Goal: Task Accomplishment & Management: Use online tool/utility

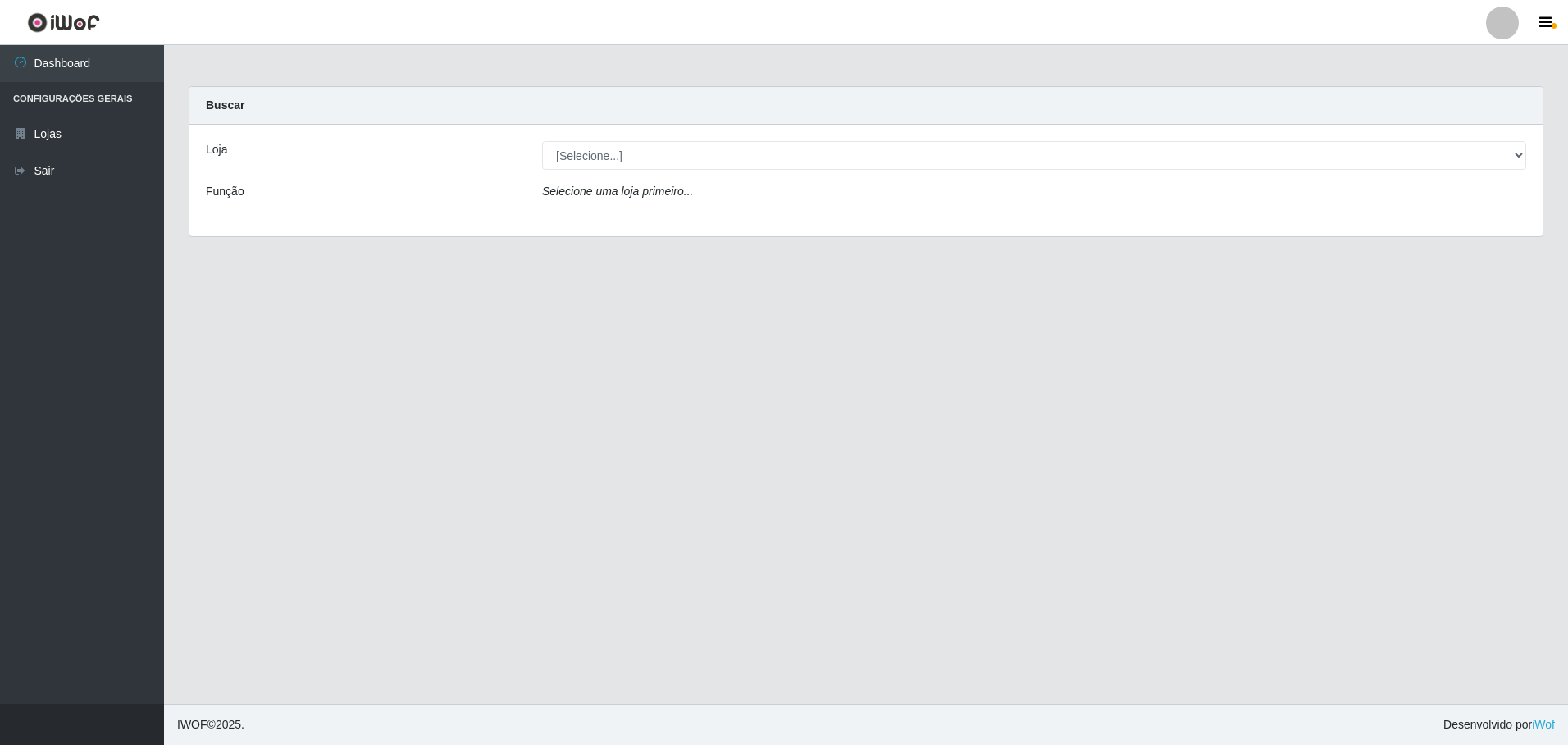
drag, startPoint x: 570, startPoint y: 170, endPoint x: 577, endPoint y: 163, distance: 9.9
click at [571, 170] on div "Loja [Selecione...] Extrabom - Loja 05 Jardim Camburi Função Selecione uma loja…" at bounding box center [866, 181] width 1353 height 112
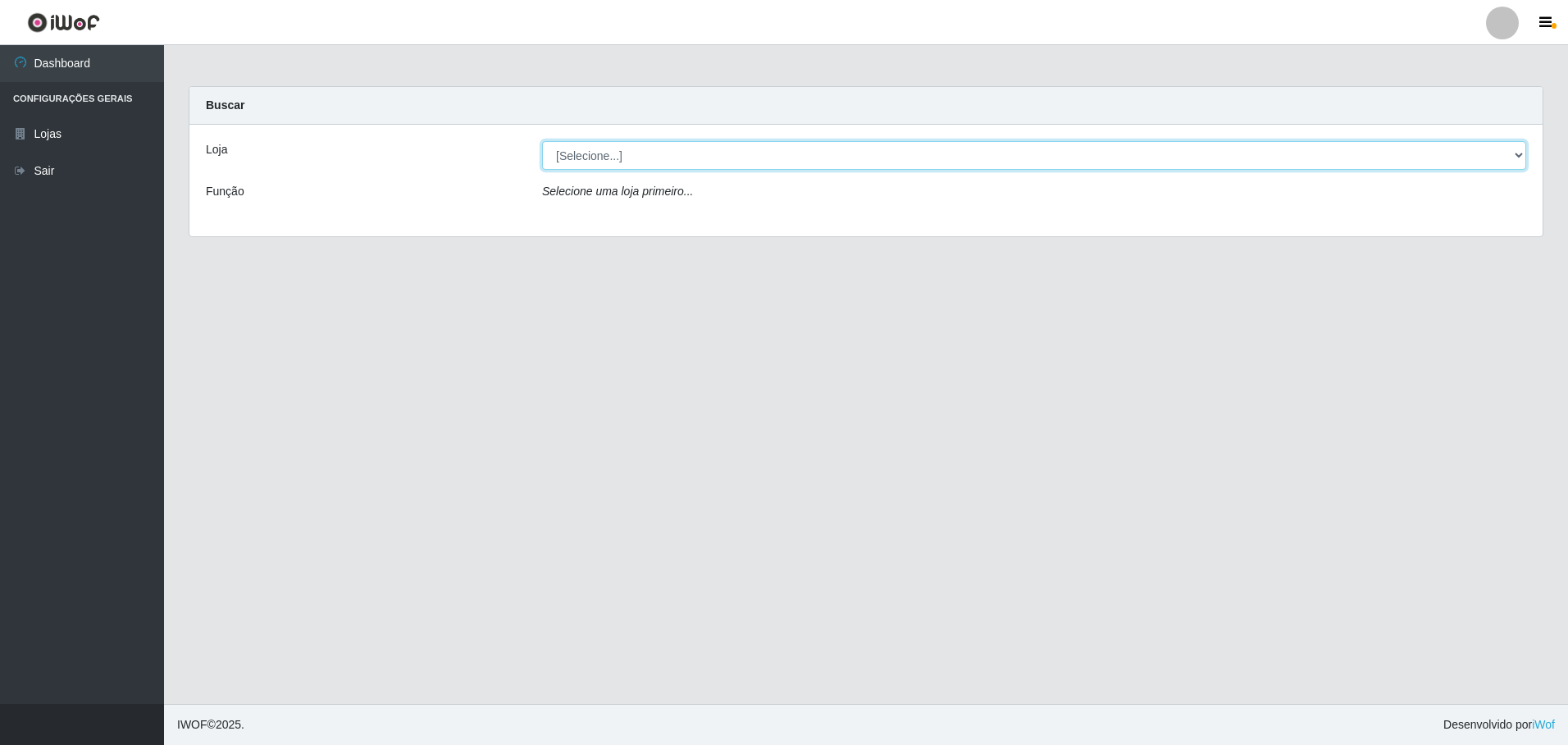
drag, startPoint x: 578, startPoint y: 161, endPoint x: 576, endPoint y: 171, distance: 10.2
click at [578, 161] on select "[Selecione...] Extrabom - Loja 05 [GEOGRAPHIC_DATA]" at bounding box center [1034, 155] width 984 height 29
select select "494"
click at [542, 141] on select "[Selecione...] Extrabom - Loja 05 [GEOGRAPHIC_DATA]" at bounding box center [1034, 155] width 984 height 29
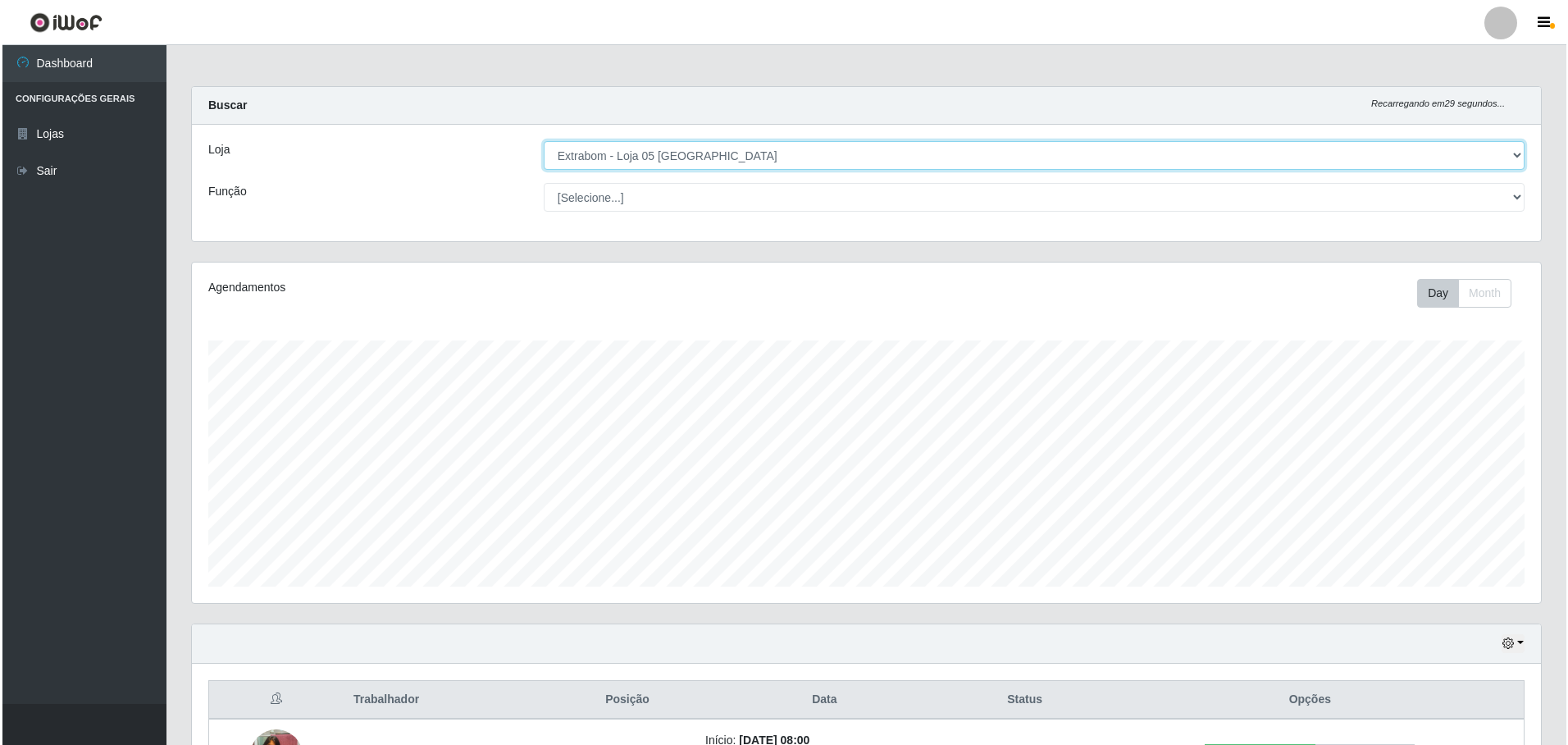
scroll to position [410, 0]
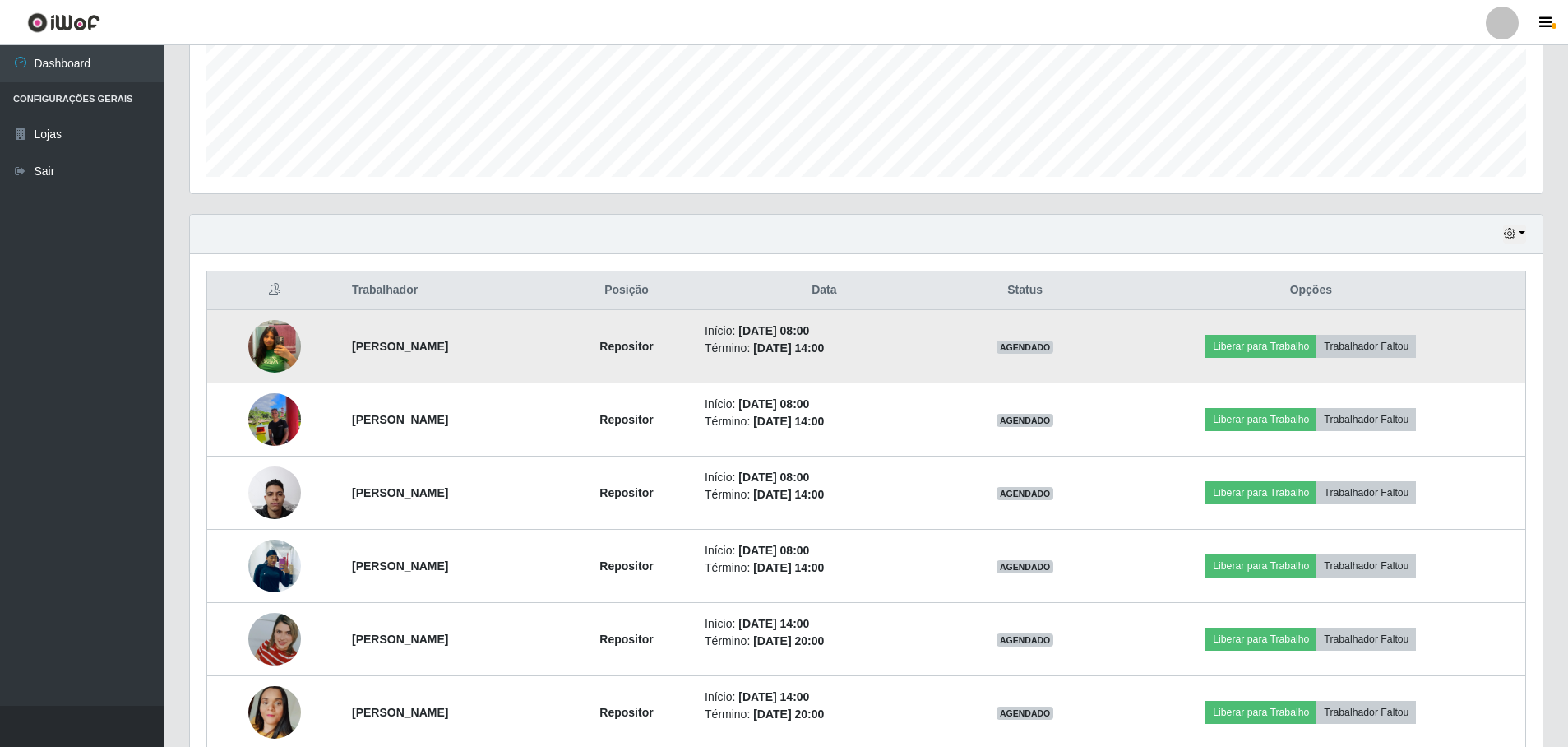
click at [259, 349] on img at bounding box center [275, 346] width 53 height 68
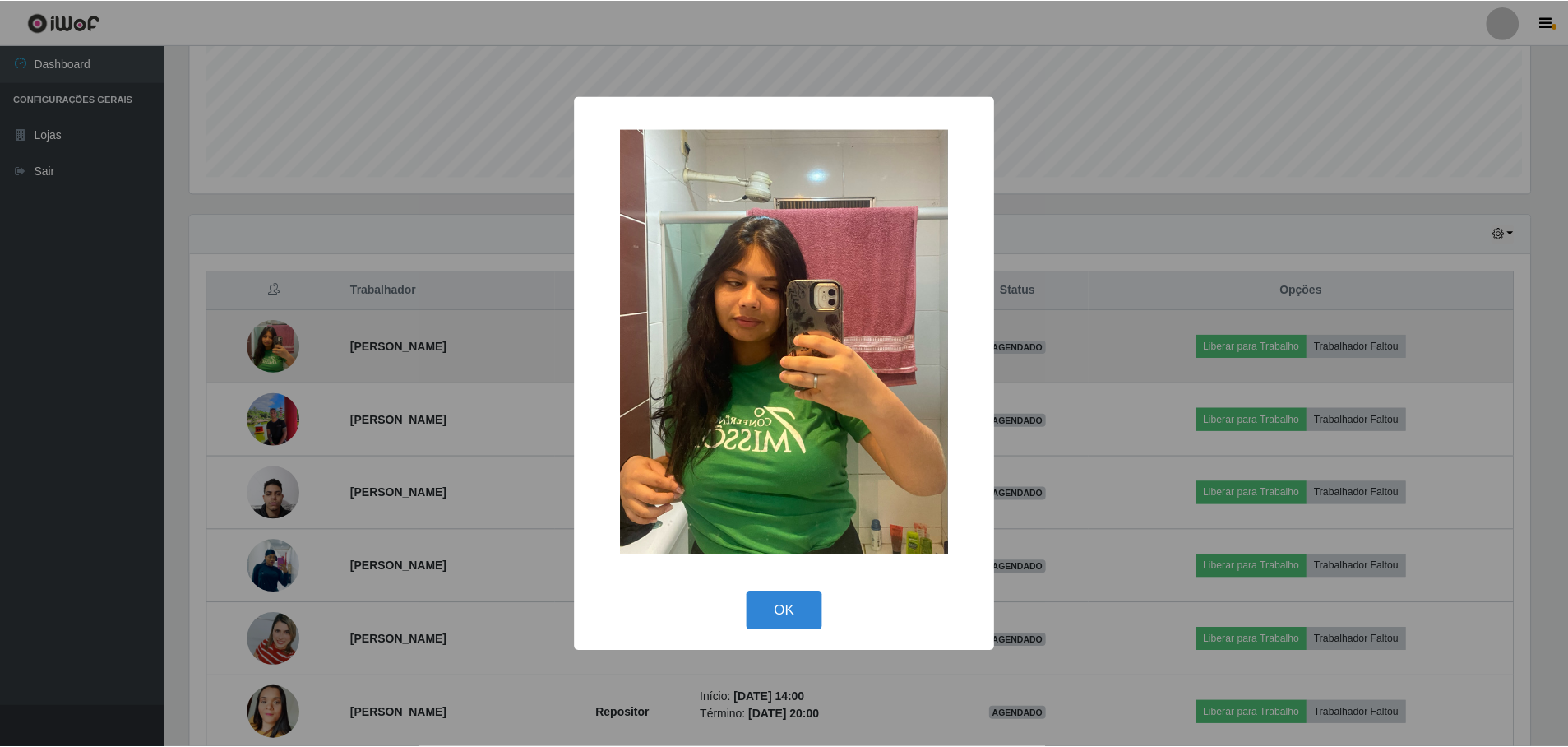
scroll to position [341, 1344]
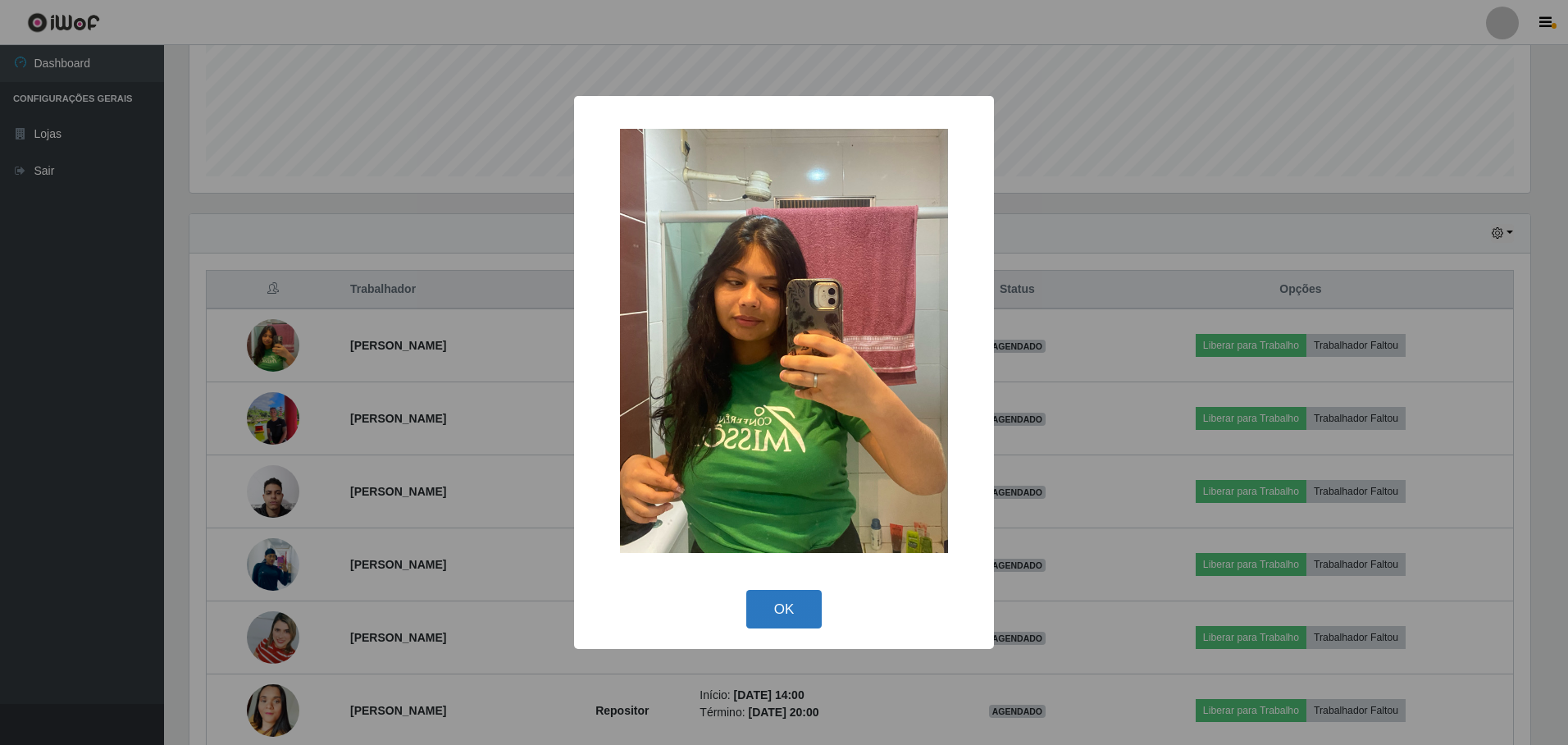
click at [779, 602] on button "OK" at bounding box center [784, 609] width 76 height 39
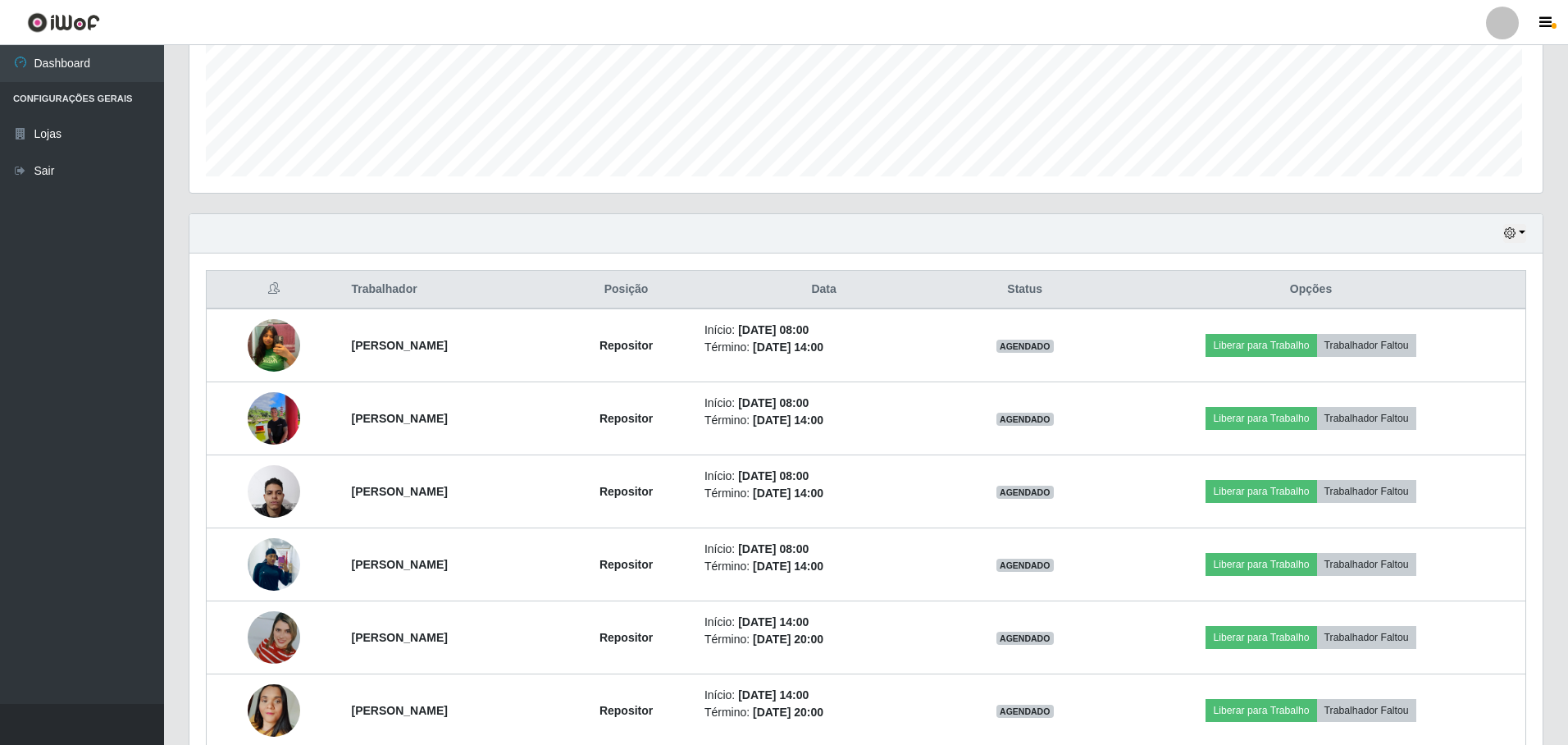
scroll to position [340, 1349]
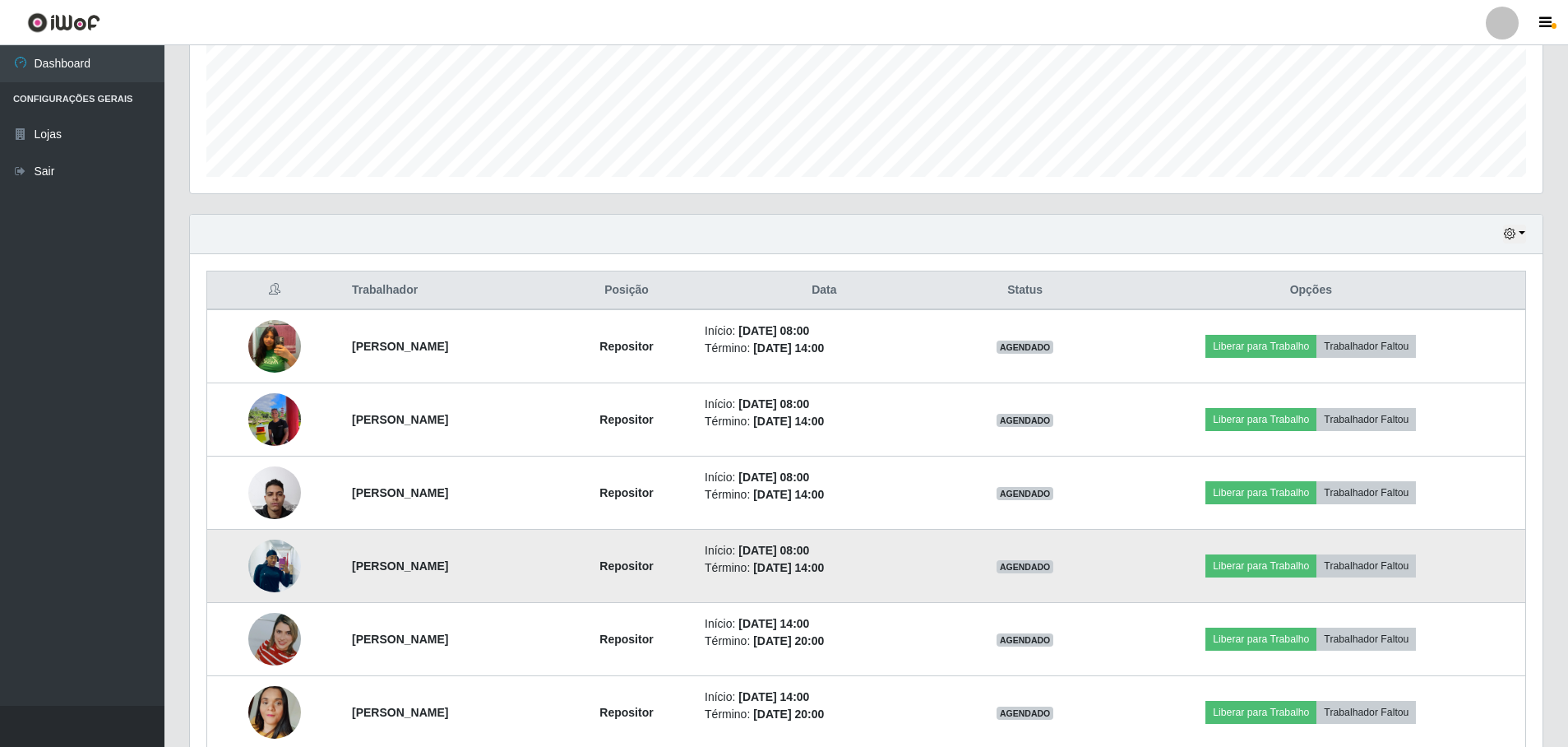
click at [252, 562] on img at bounding box center [275, 565] width 53 height 70
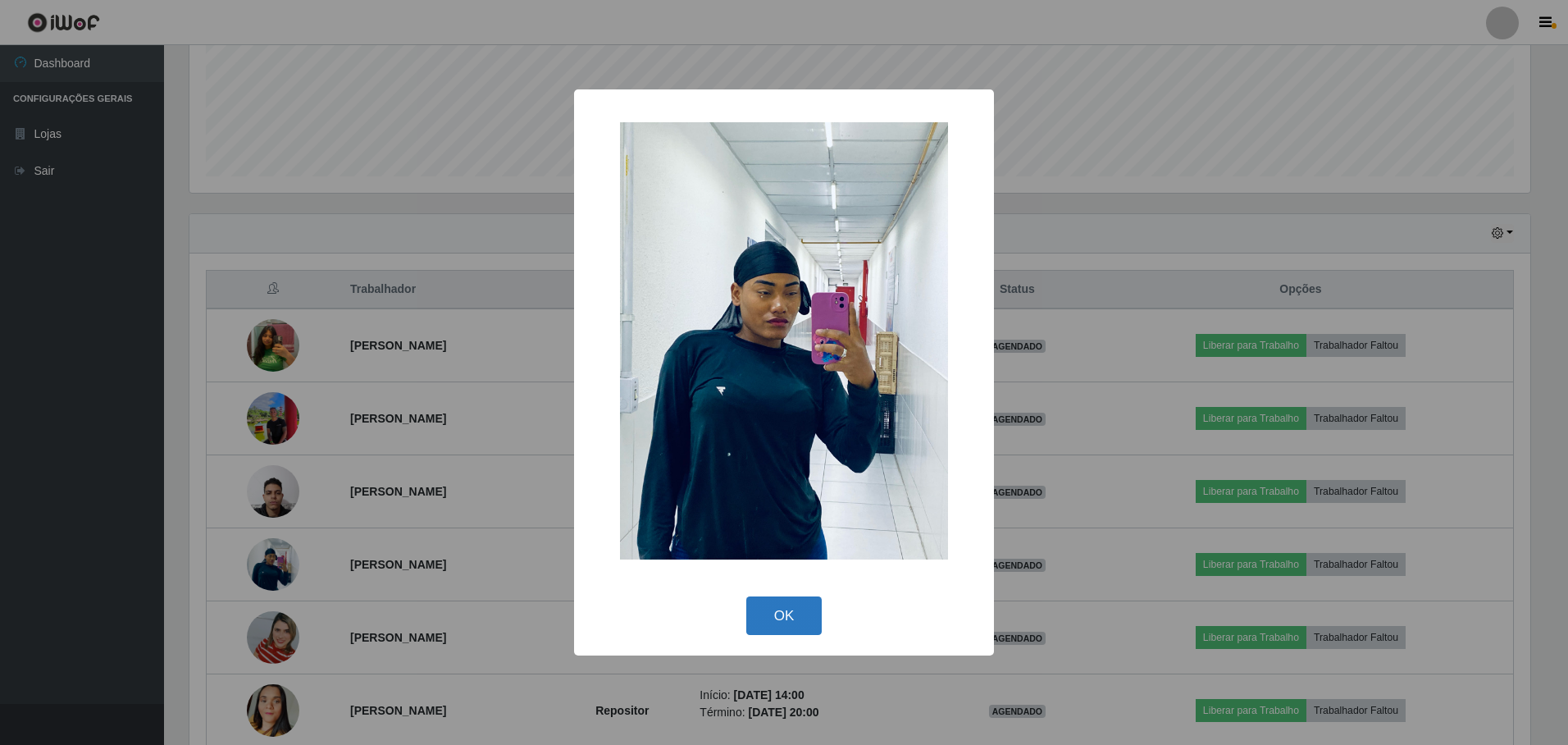
click at [802, 613] on button "OK" at bounding box center [784, 615] width 76 height 39
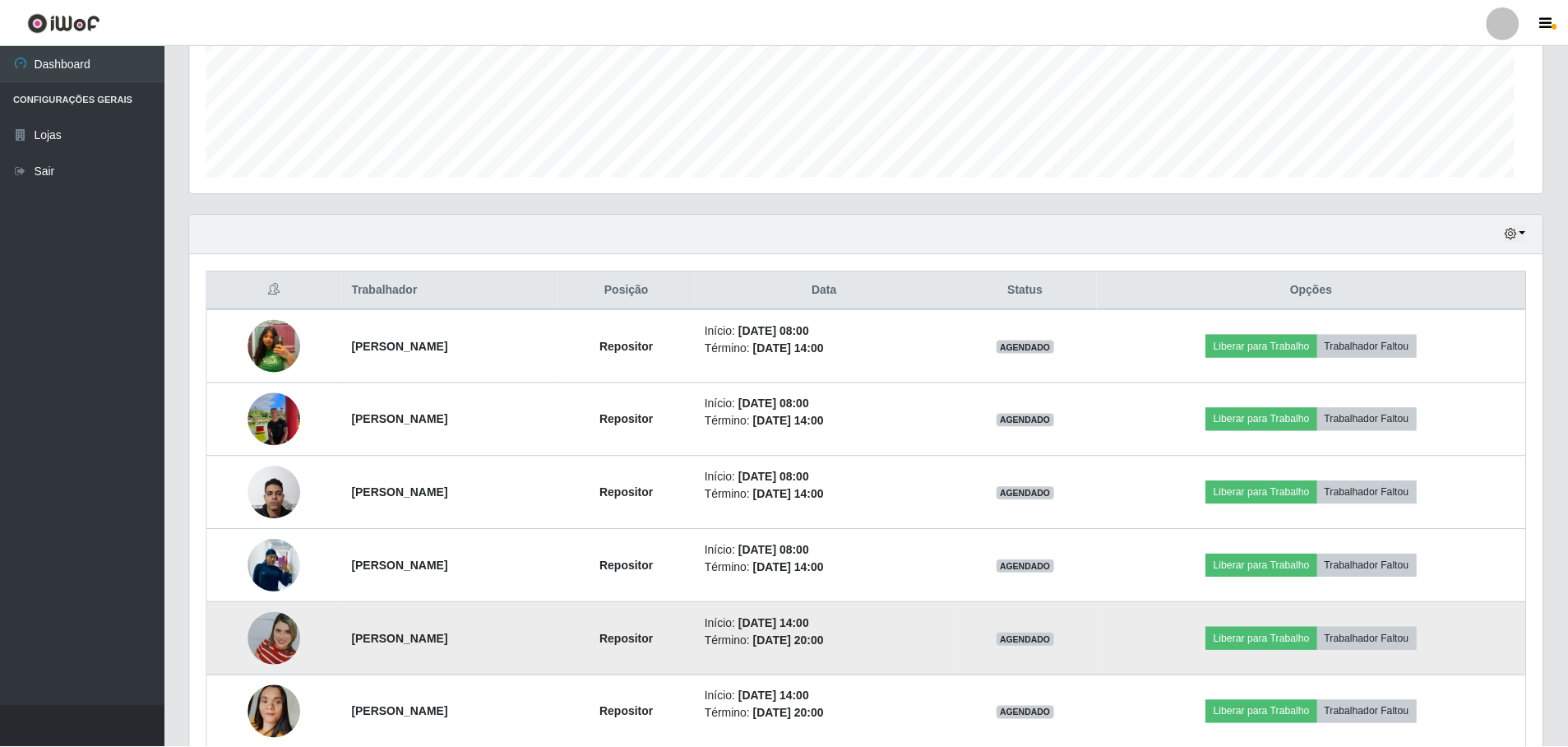
scroll to position [341, 1352]
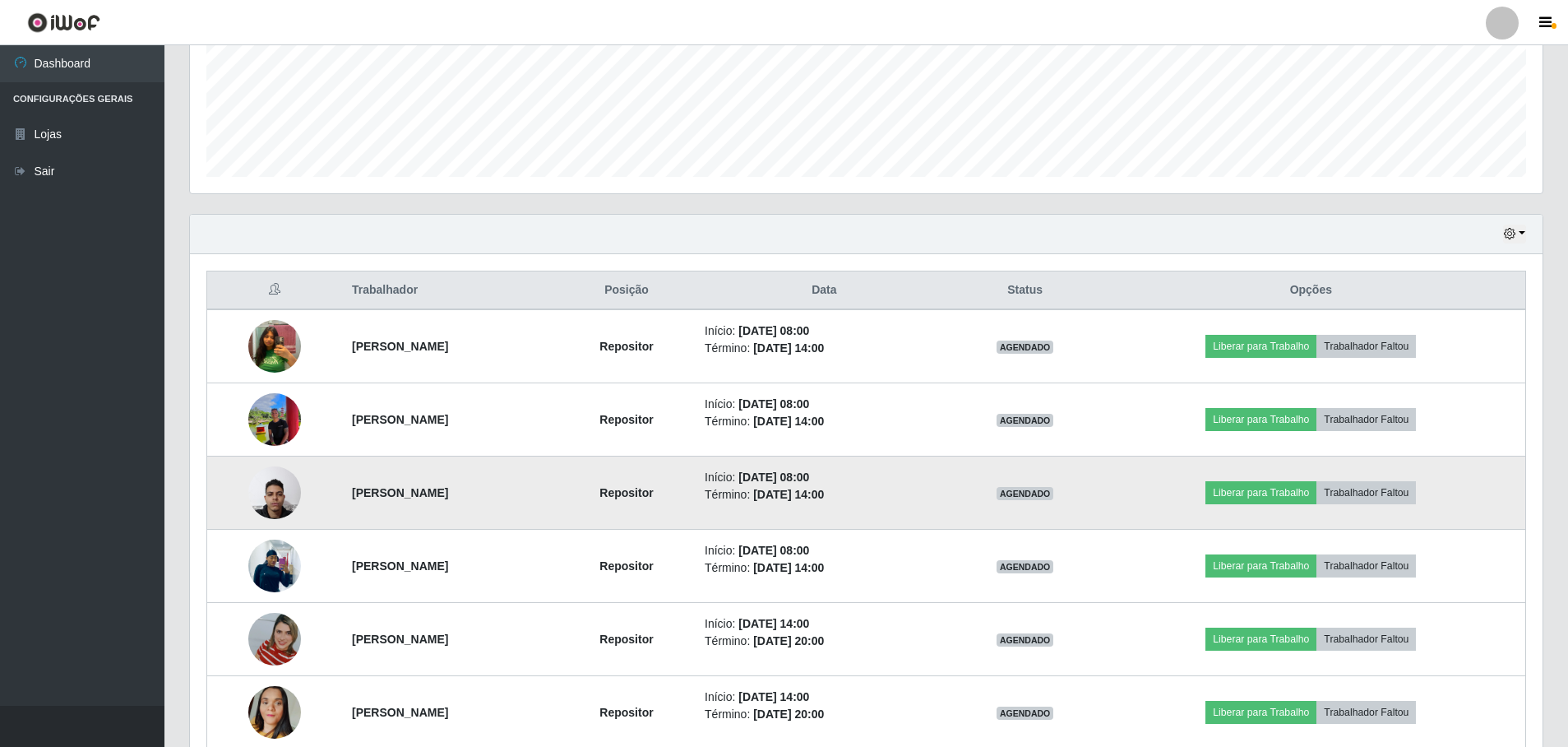
click at [267, 493] on img at bounding box center [275, 492] width 53 height 70
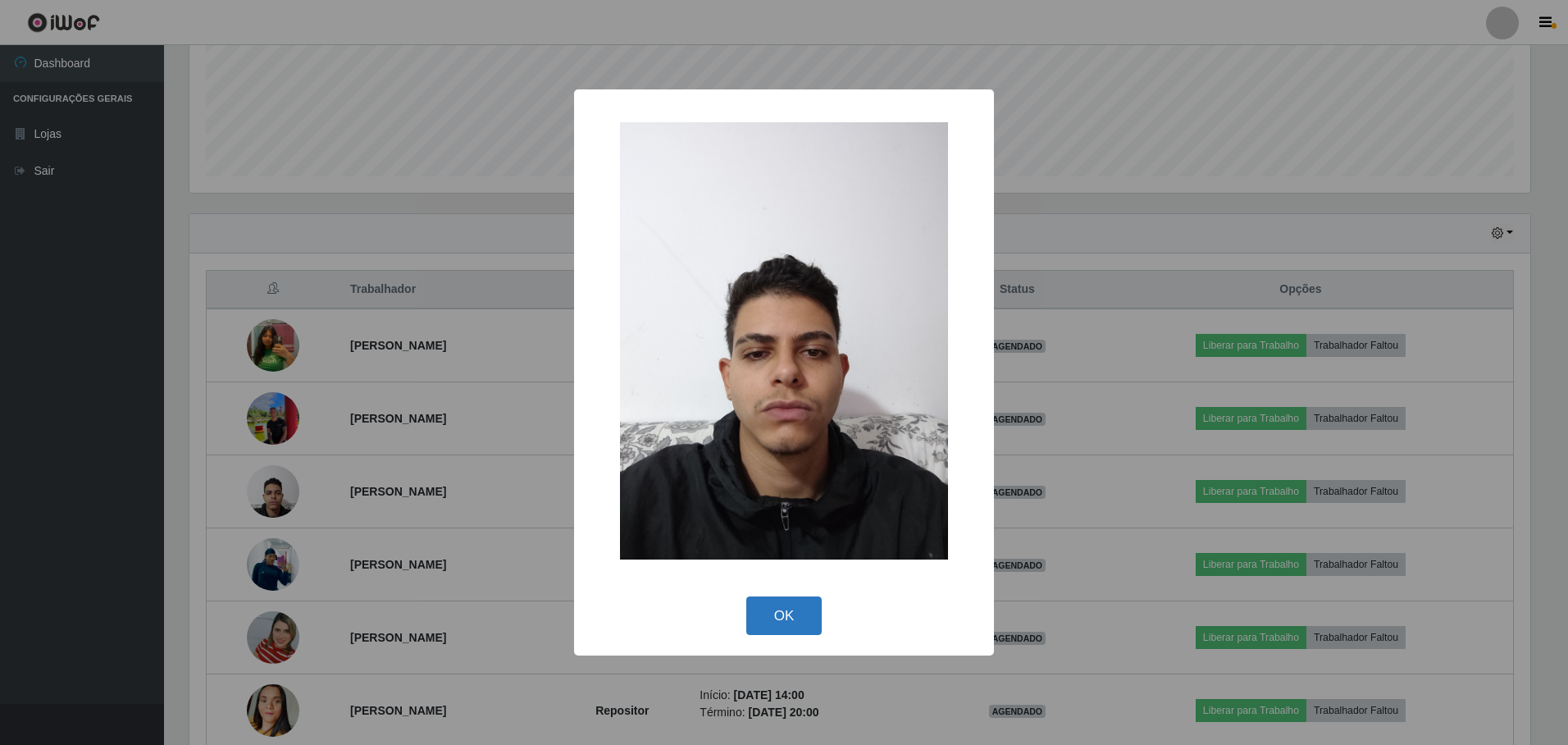
click at [770, 617] on button "OK" at bounding box center [784, 615] width 76 height 39
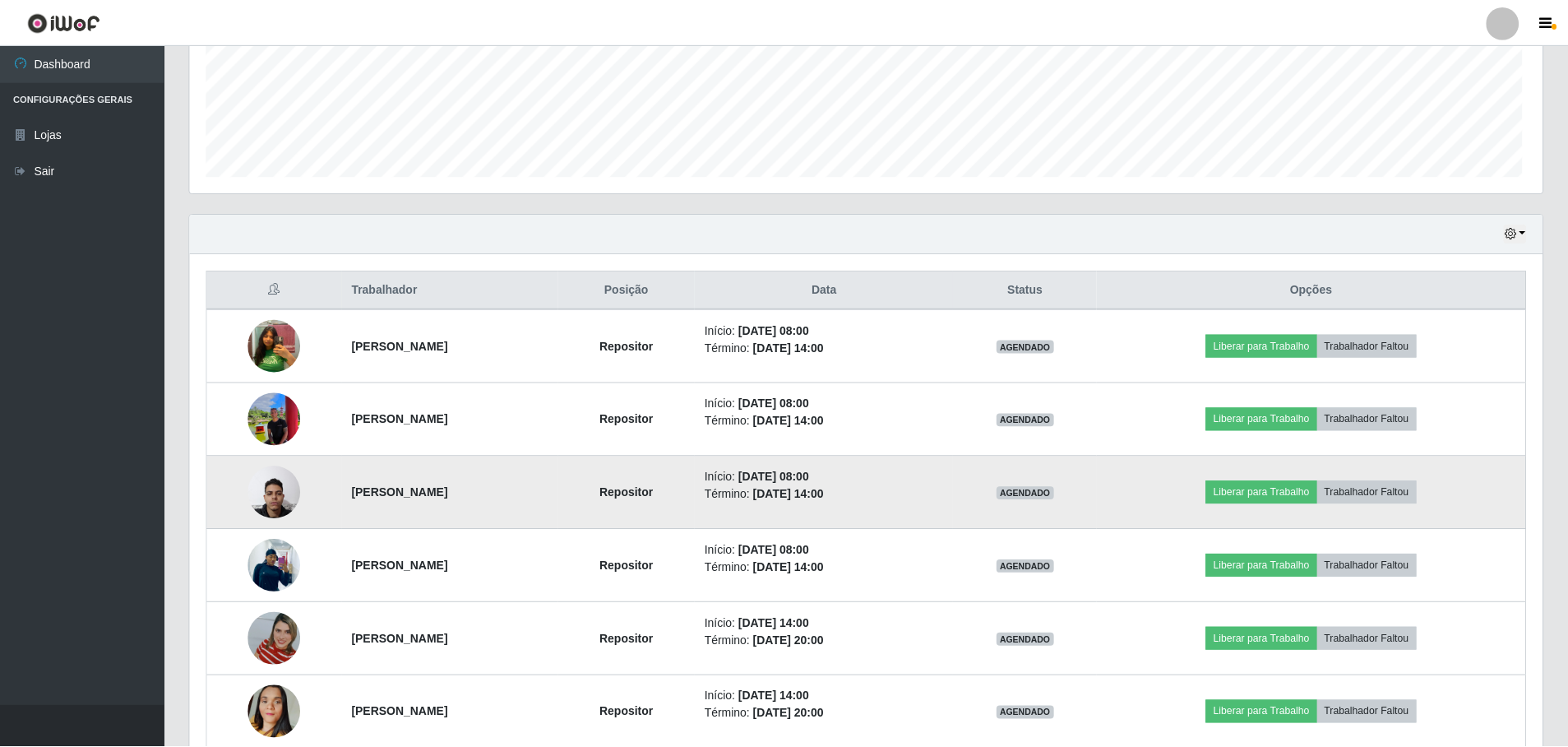
scroll to position [341, 1352]
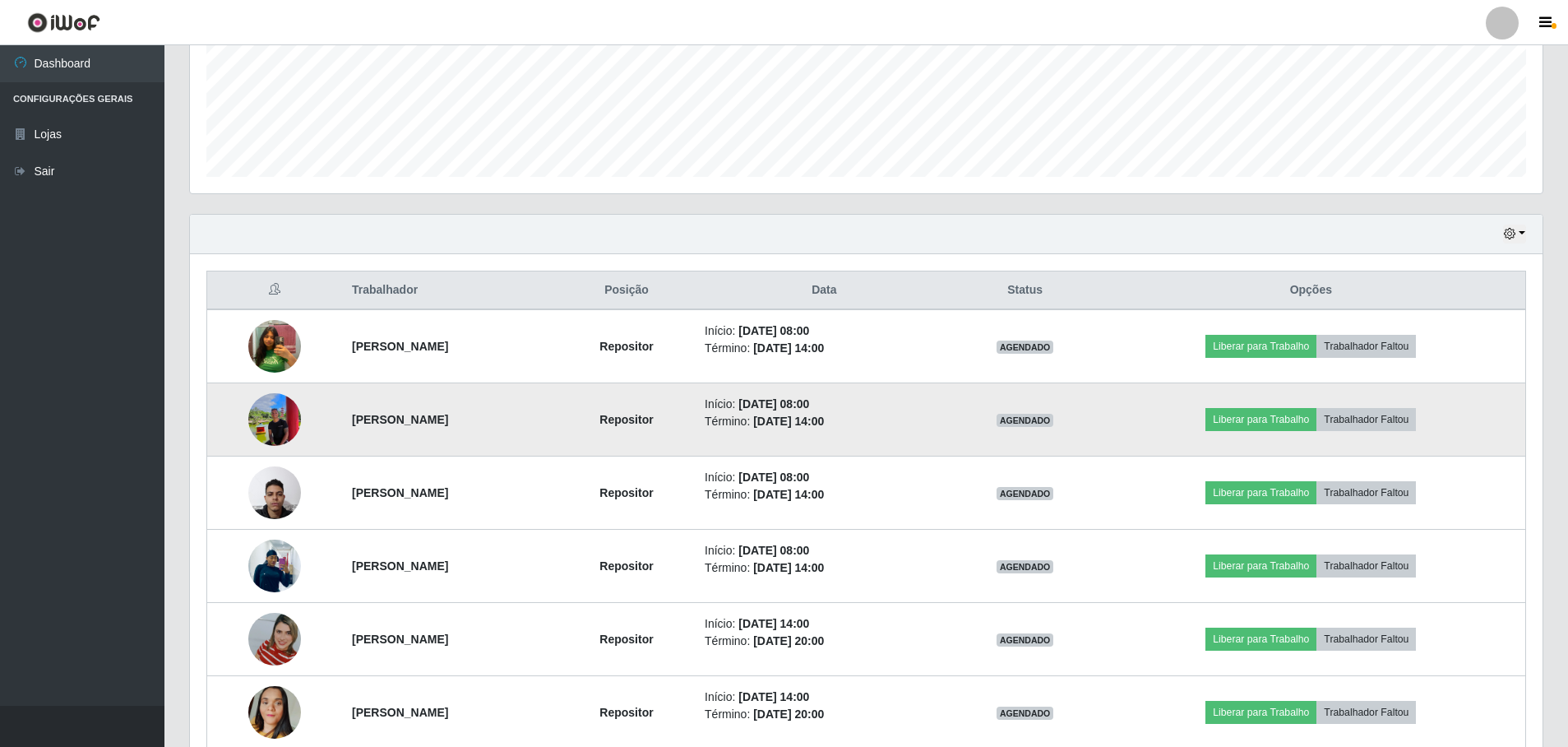
click at [260, 422] on img at bounding box center [275, 419] width 53 height 71
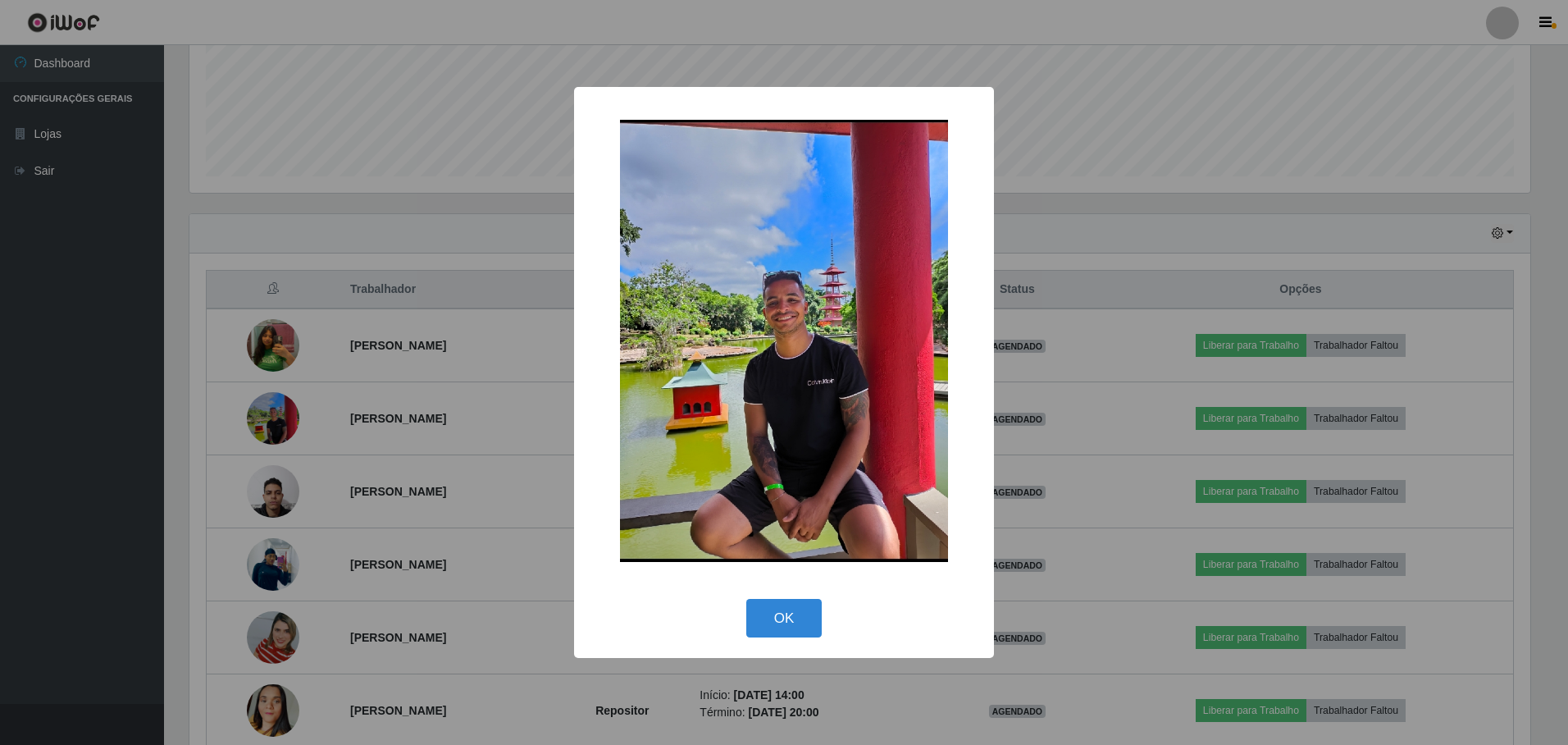
click at [777, 382] on img at bounding box center [784, 341] width 328 height 442
click at [784, 619] on button "OK" at bounding box center [784, 618] width 76 height 39
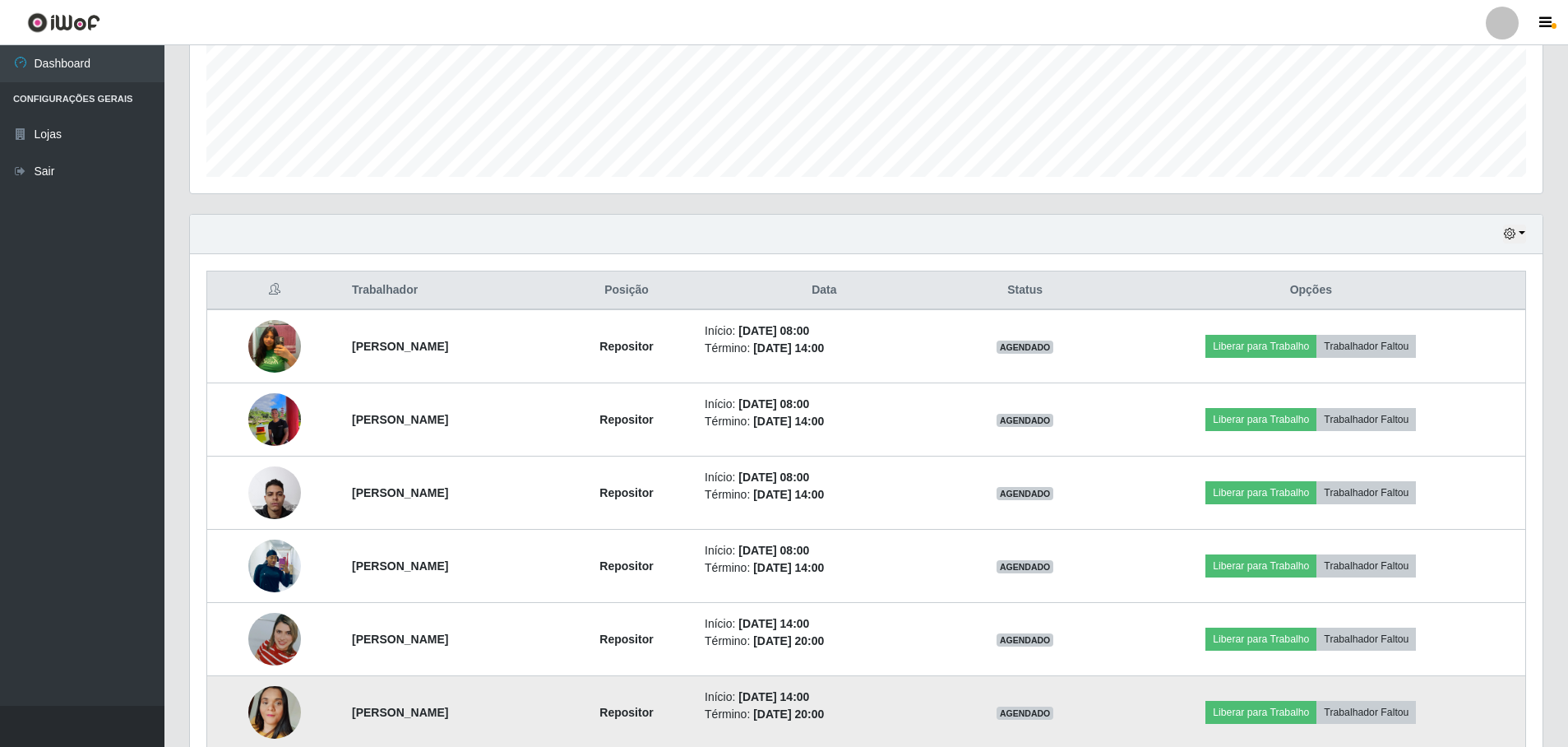
scroll to position [492, 0]
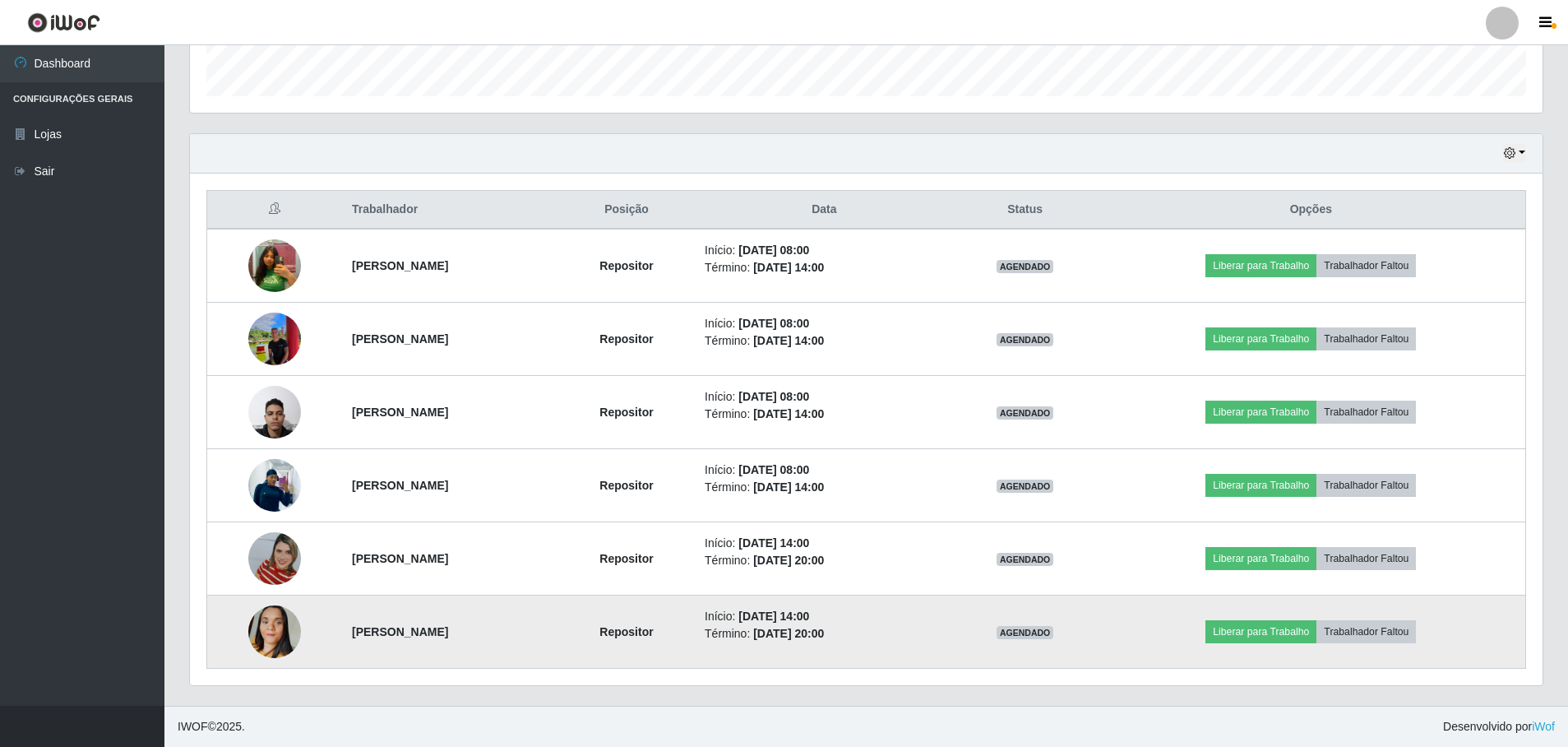
click at [226, 632] on td at bounding box center [275, 632] width 136 height 73
click at [251, 629] on img at bounding box center [275, 632] width 53 height 94
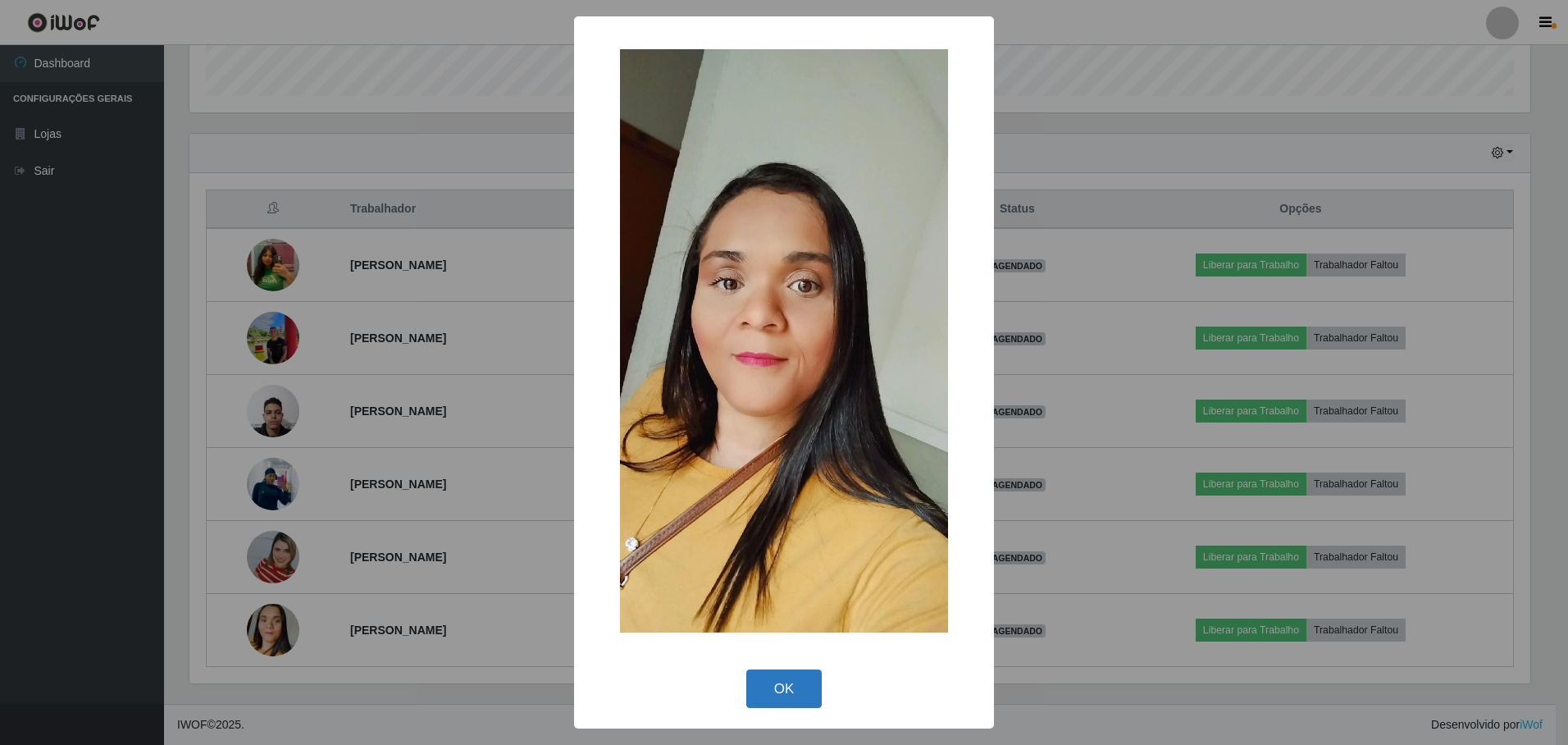
click at [775, 680] on button "OK" at bounding box center [784, 688] width 76 height 39
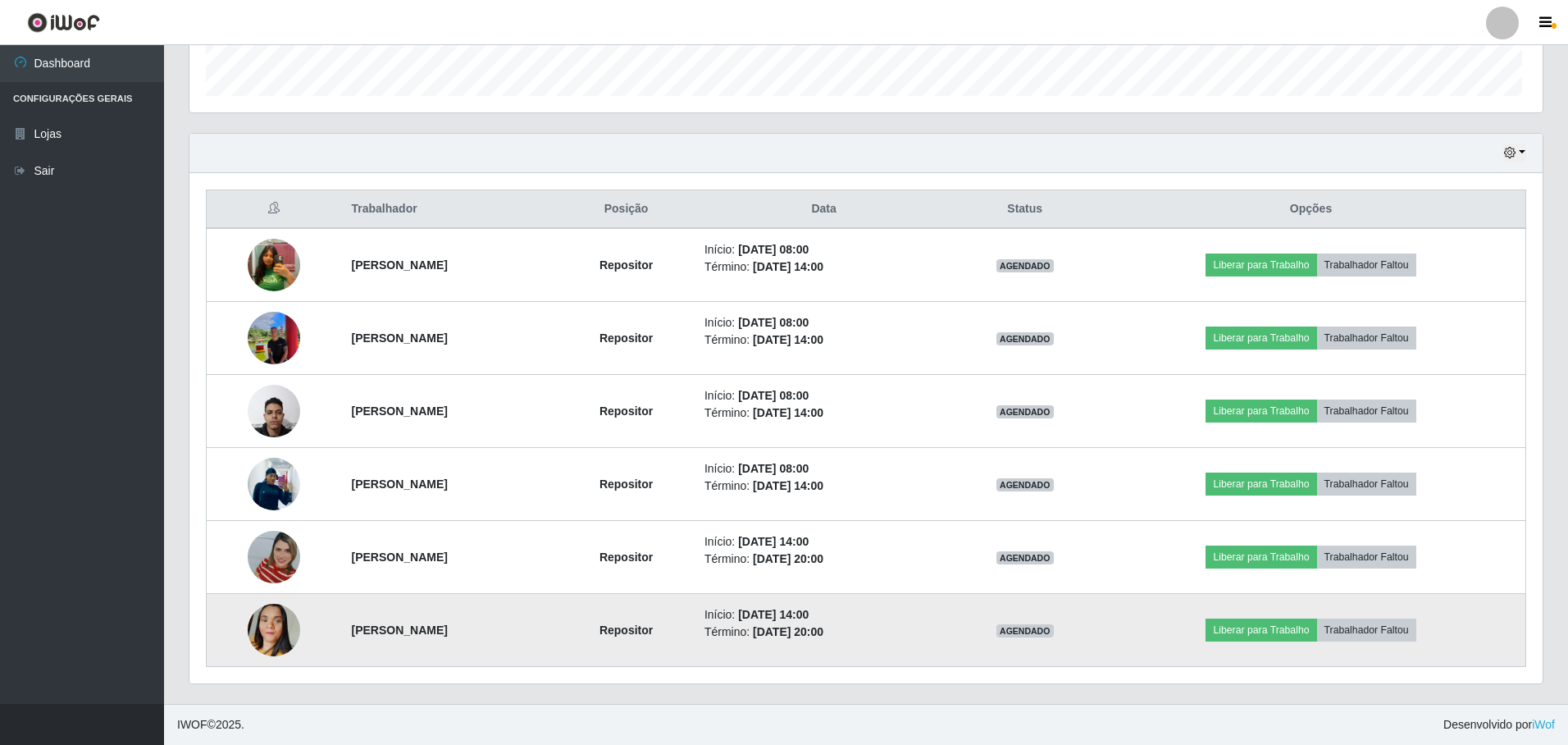
scroll to position [340, 1349]
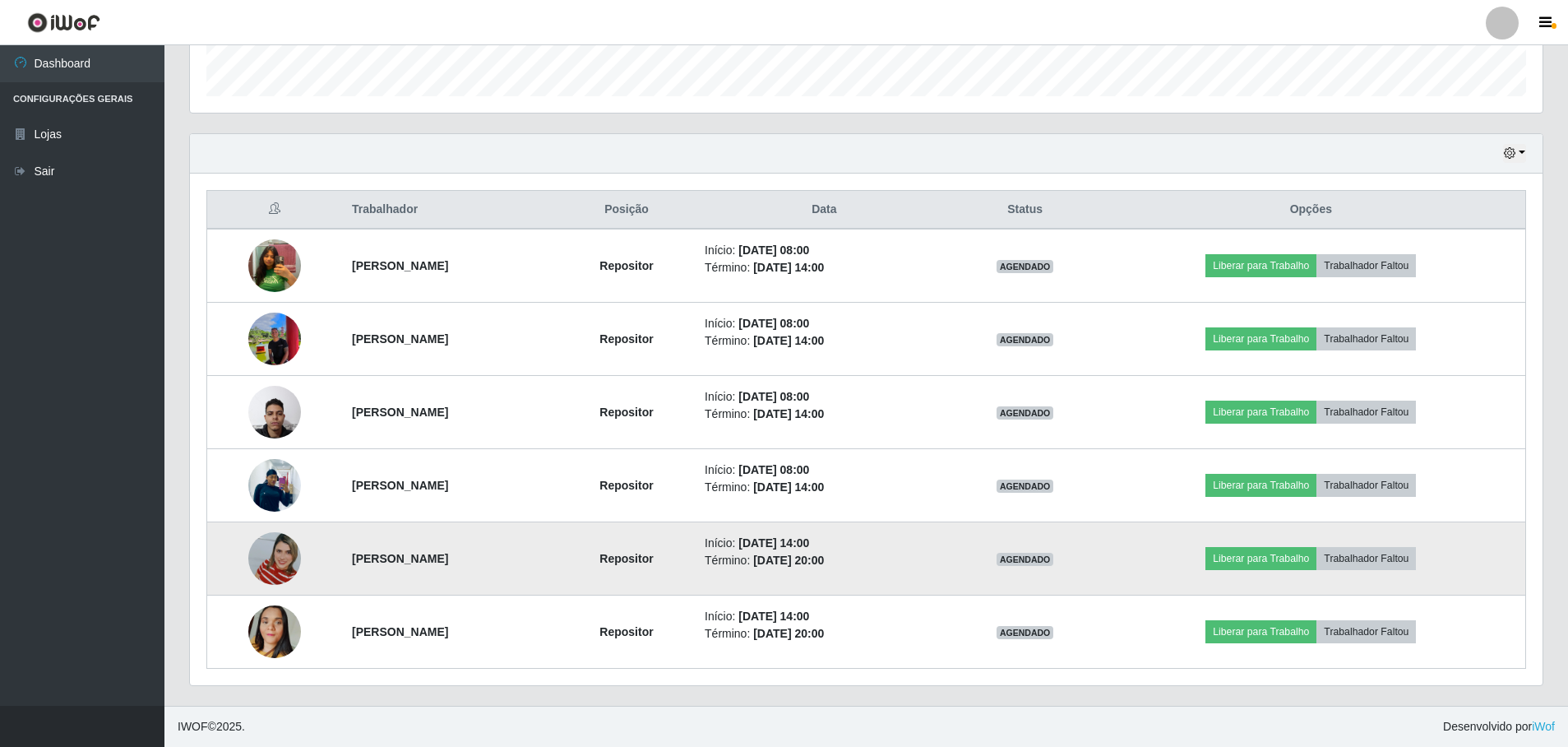
click at [275, 560] on img at bounding box center [275, 558] width 53 height 94
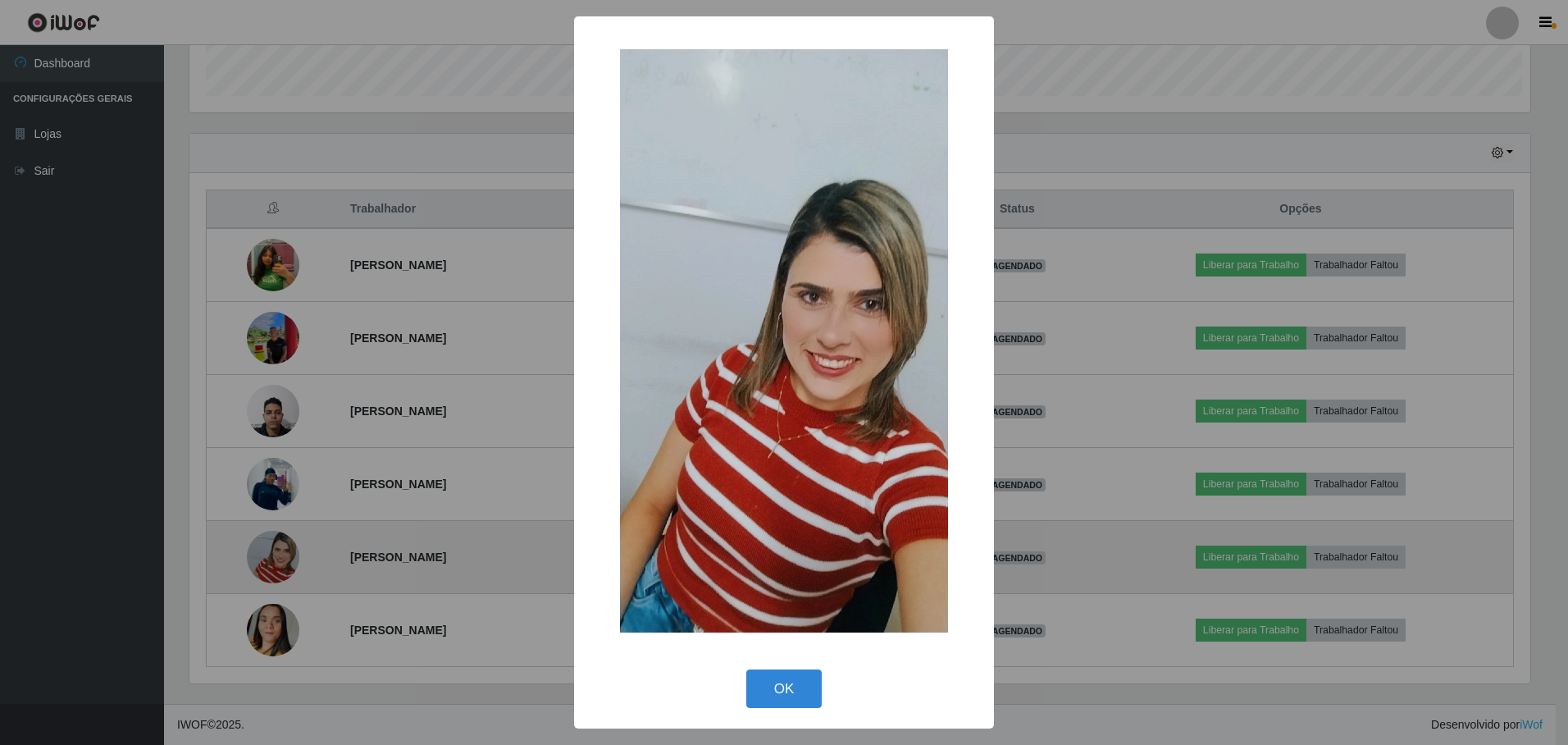
scroll to position [340, 1340]
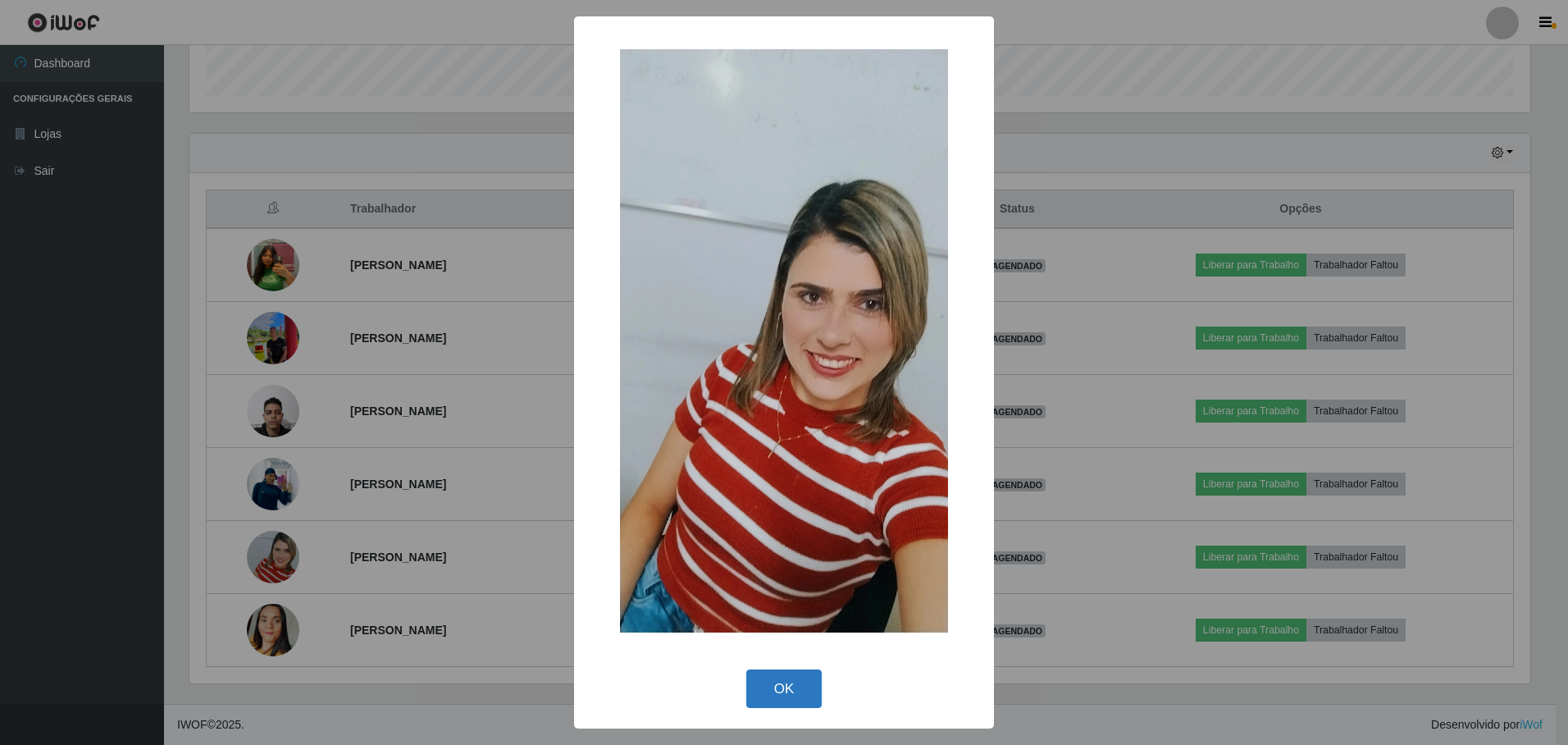
click at [793, 686] on button "OK" at bounding box center [784, 688] width 76 height 39
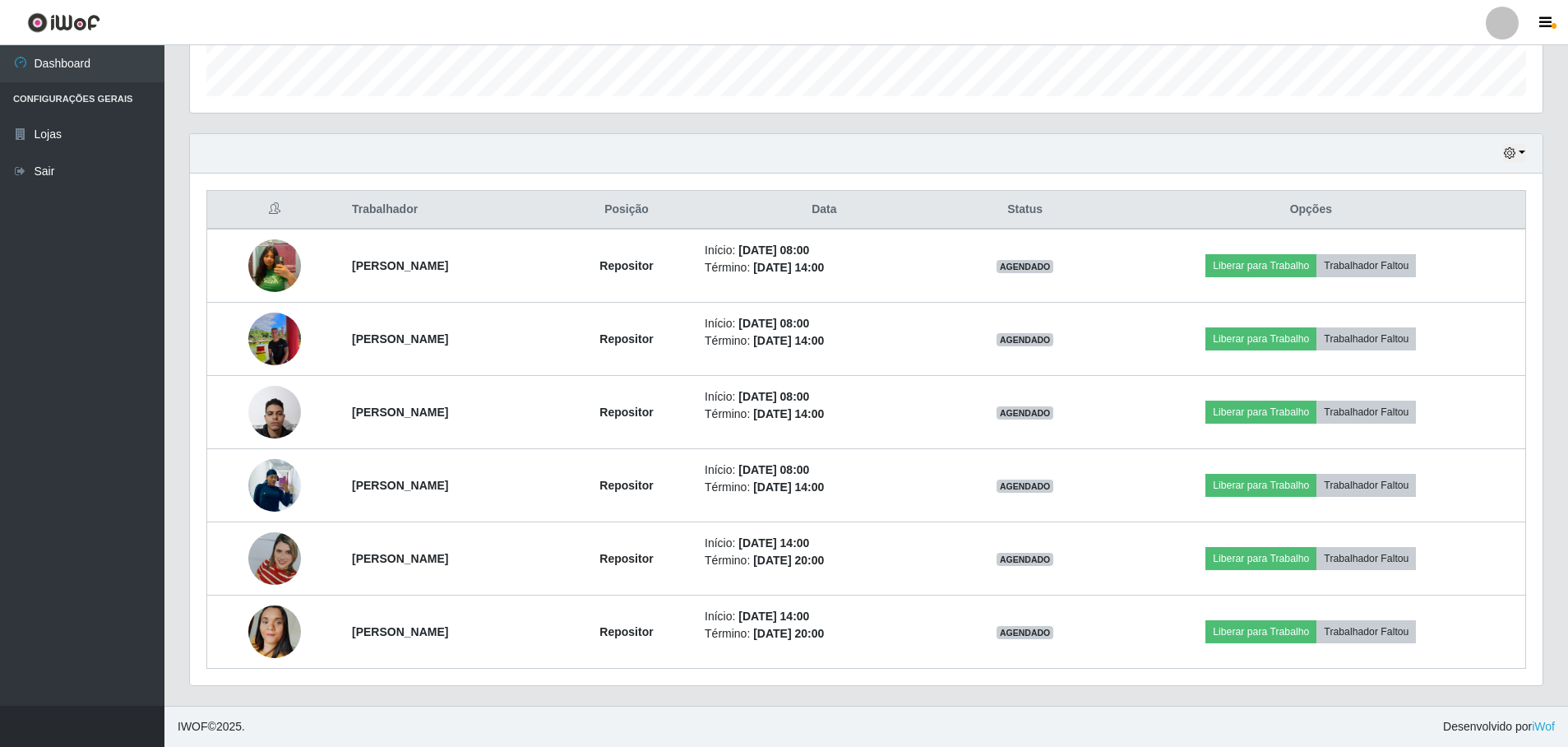
scroll to position [163, 0]
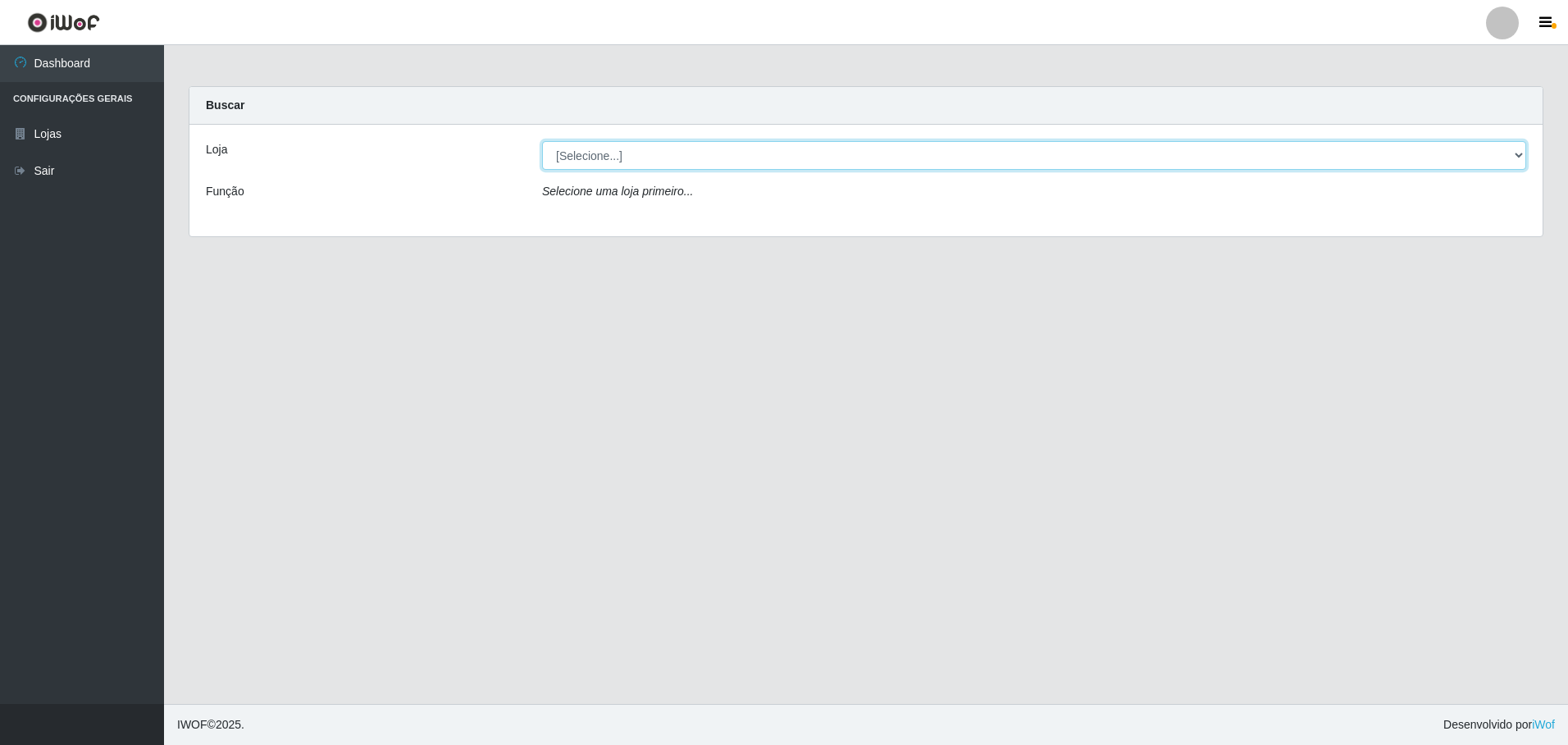
drag, startPoint x: 628, startPoint y: 141, endPoint x: 623, endPoint y: 158, distance: 17.7
click at [628, 141] on select "[Selecione...] Extrabom - Loja 05 [GEOGRAPHIC_DATA]" at bounding box center [1034, 155] width 984 height 29
select select "494"
click at [542, 141] on select "[Selecione...] Extrabom - Loja 05 [GEOGRAPHIC_DATA]" at bounding box center [1034, 155] width 984 height 29
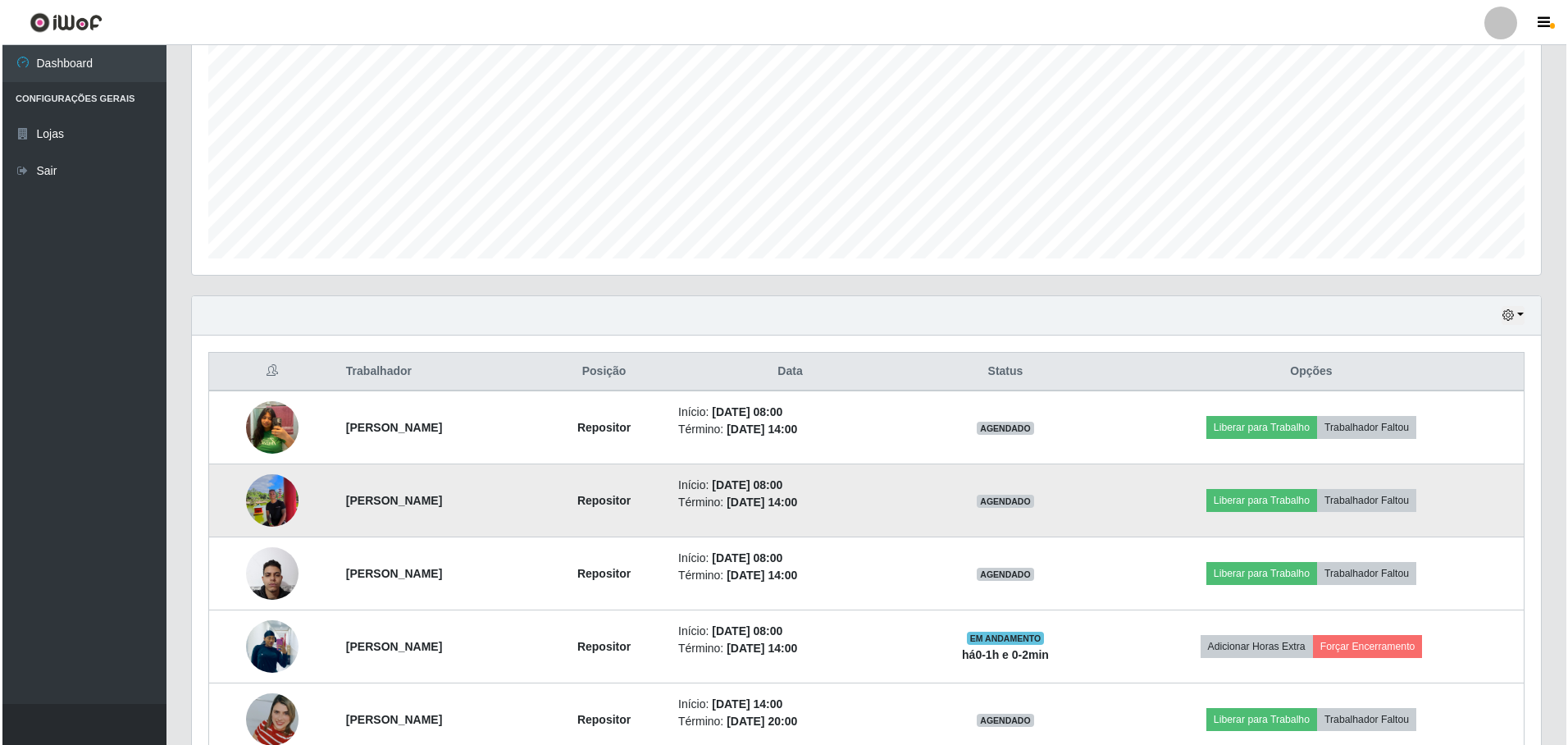
scroll to position [410, 0]
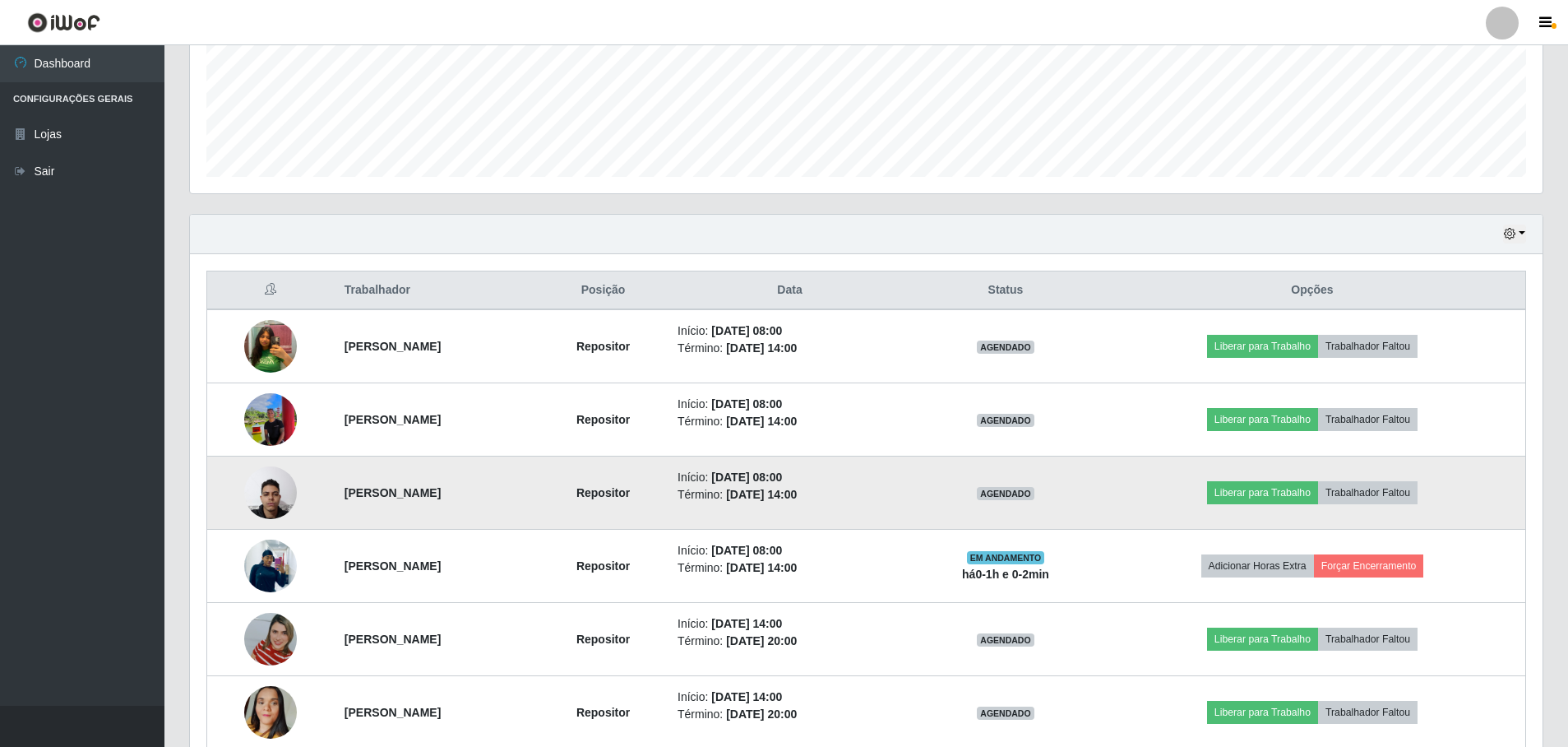
click at [260, 491] on img at bounding box center [271, 492] width 53 height 70
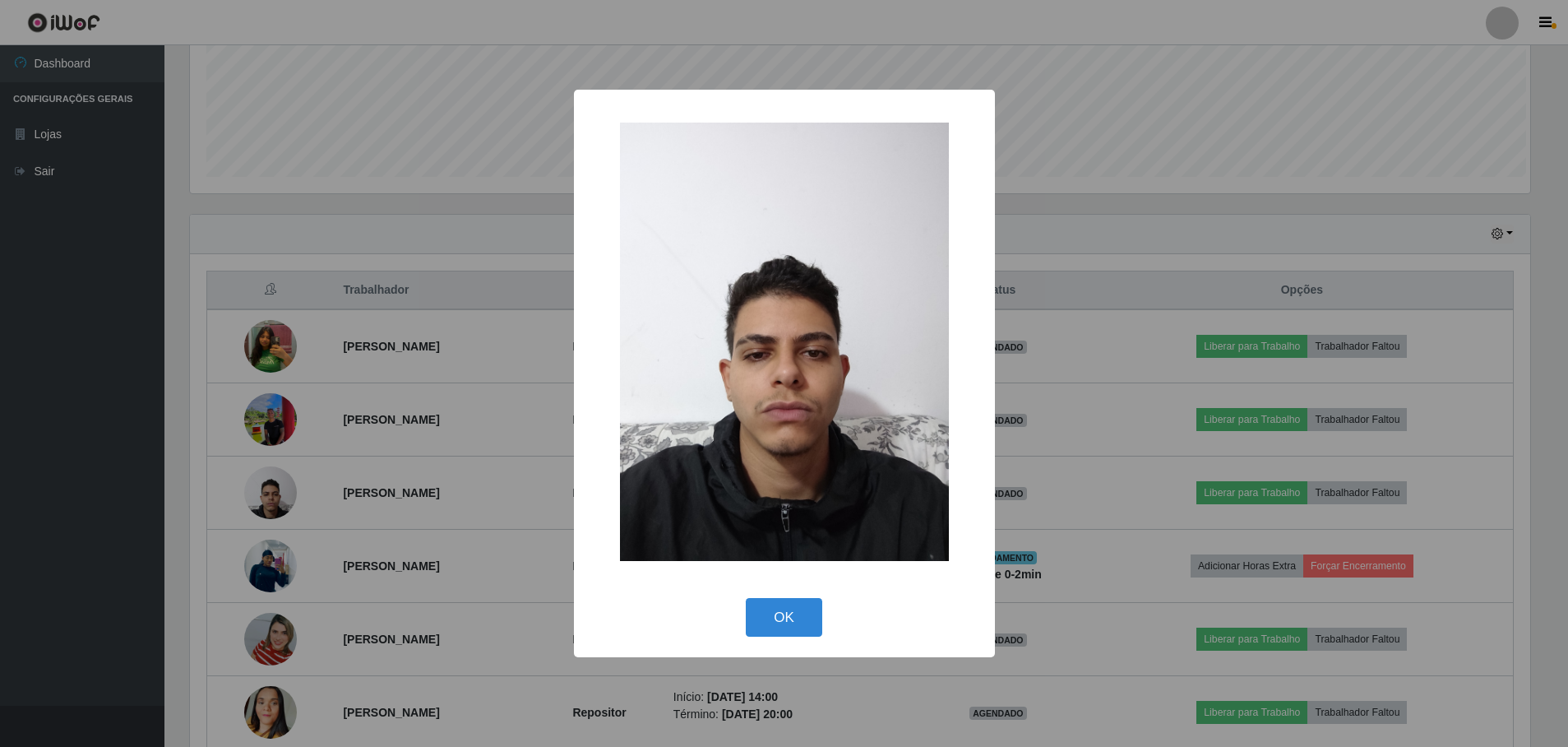
scroll to position [341, 1344]
click at [801, 612] on button "OK" at bounding box center [786, 617] width 77 height 39
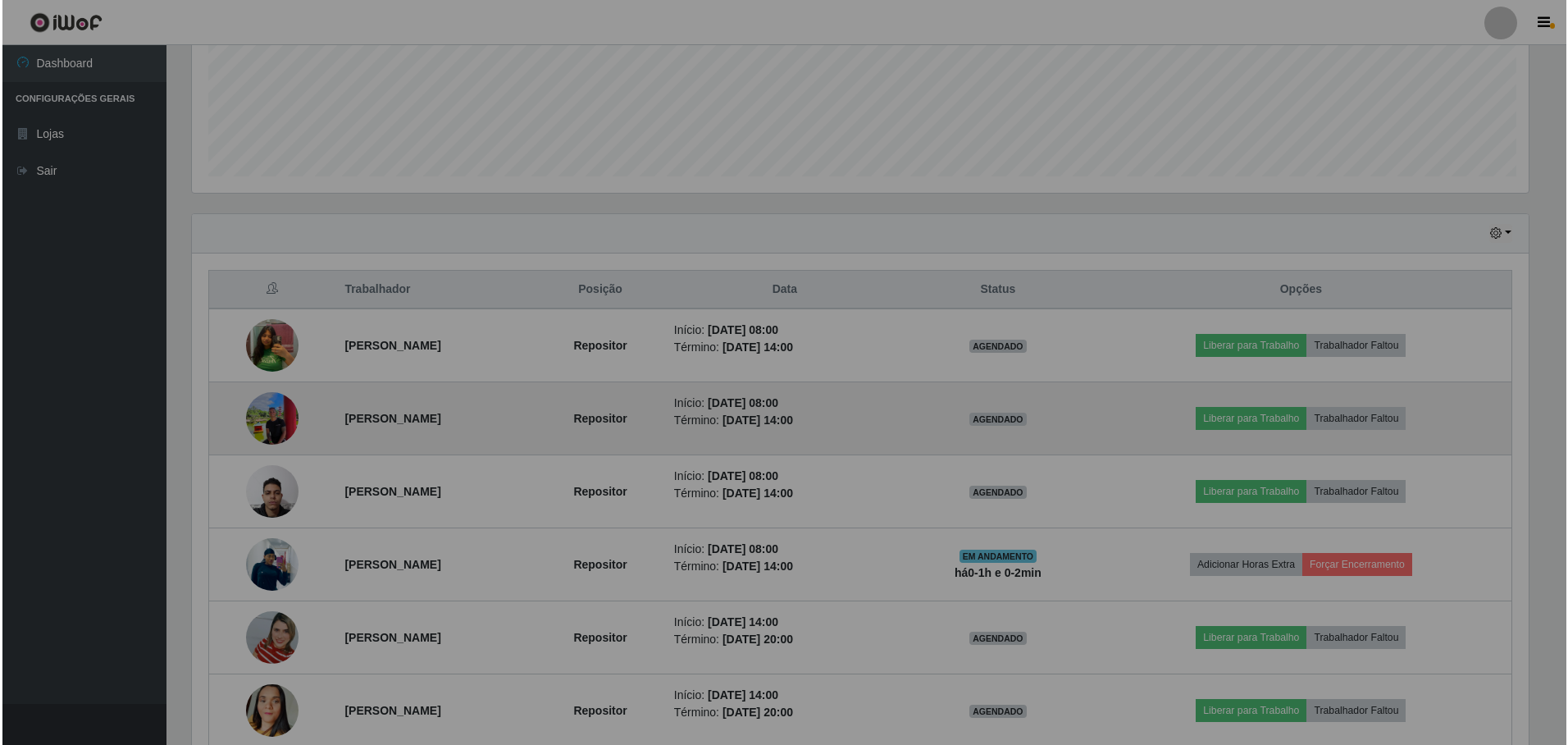
scroll to position [340, 1349]
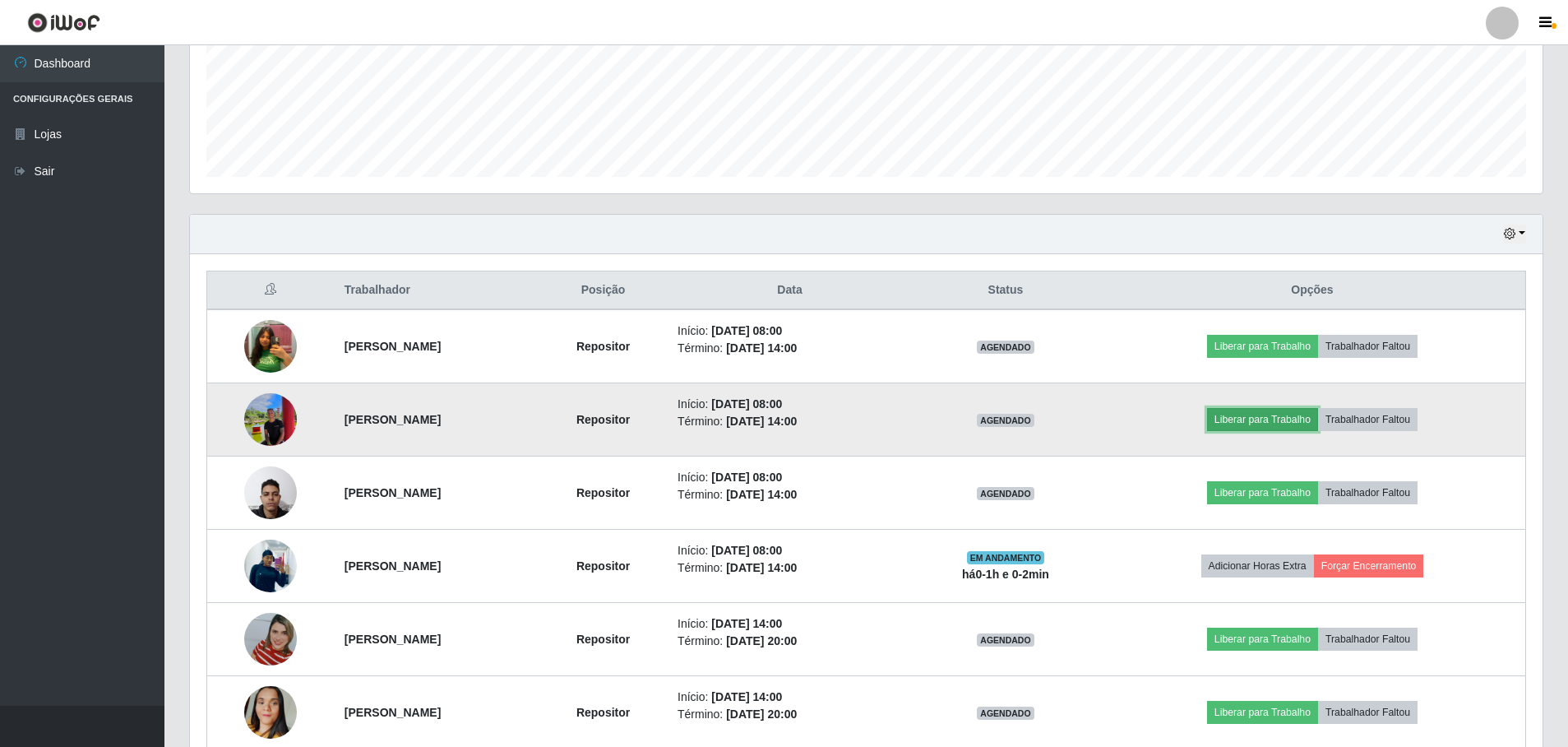
click at [1318, 423] on button "Liberar para Trabalho" at bounding box center [1262, 419] width 111 height 23
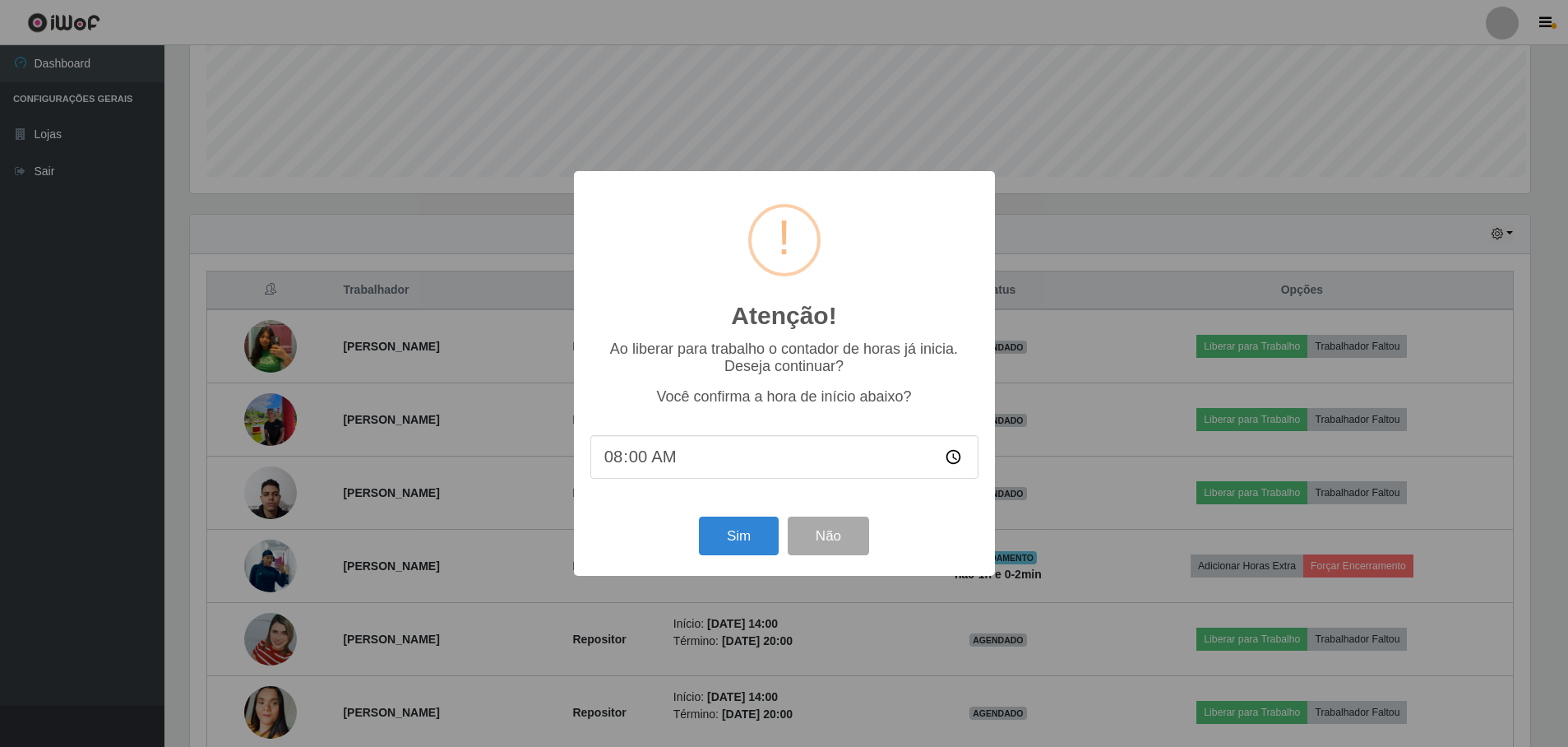
scroll to position [341, 1344]
click at [758, 539] on button "Sim" at bounding box center [740, 535] width 80 height 39
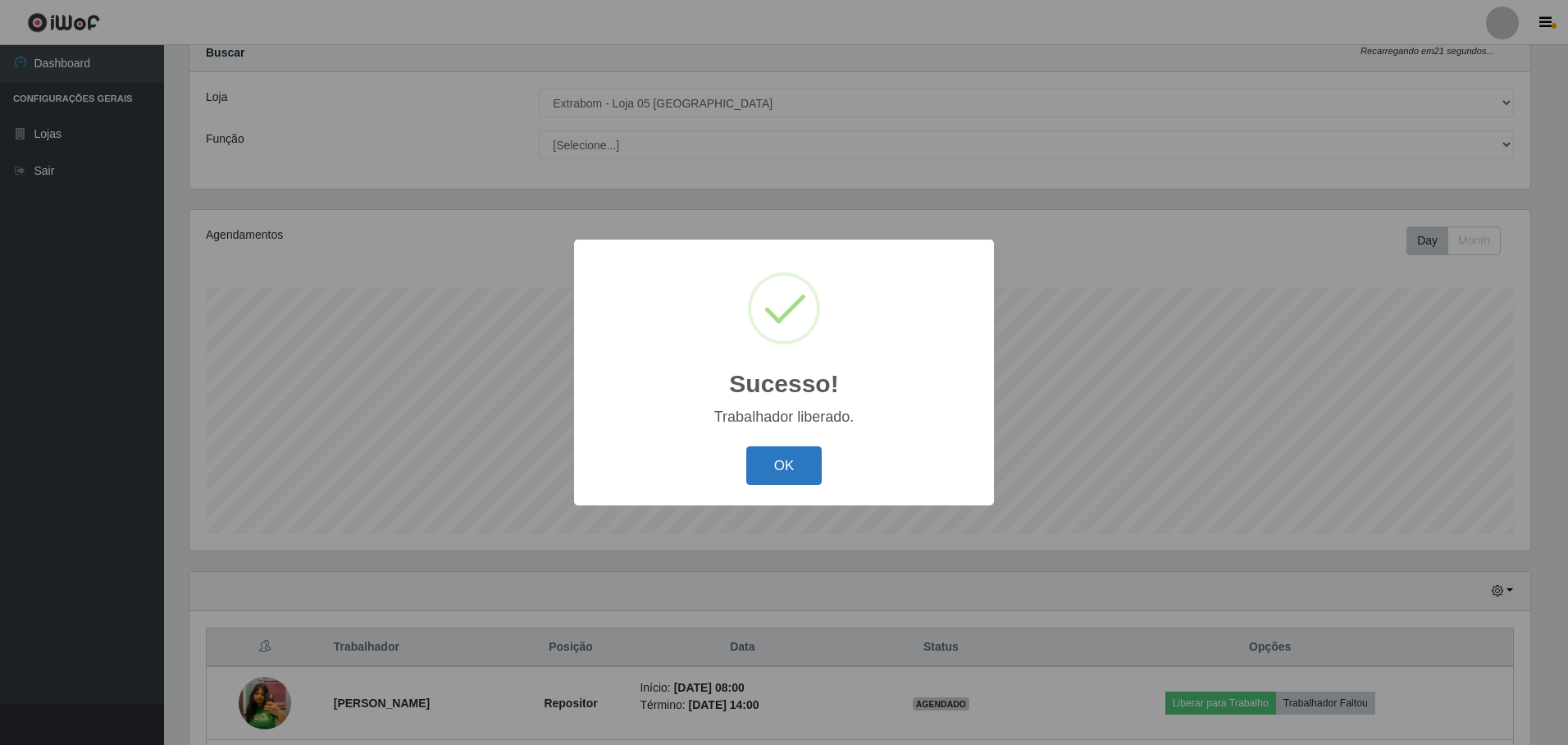
click at [782, 453] on button "OK" at bounding box center [784, 465] width 76 height 39
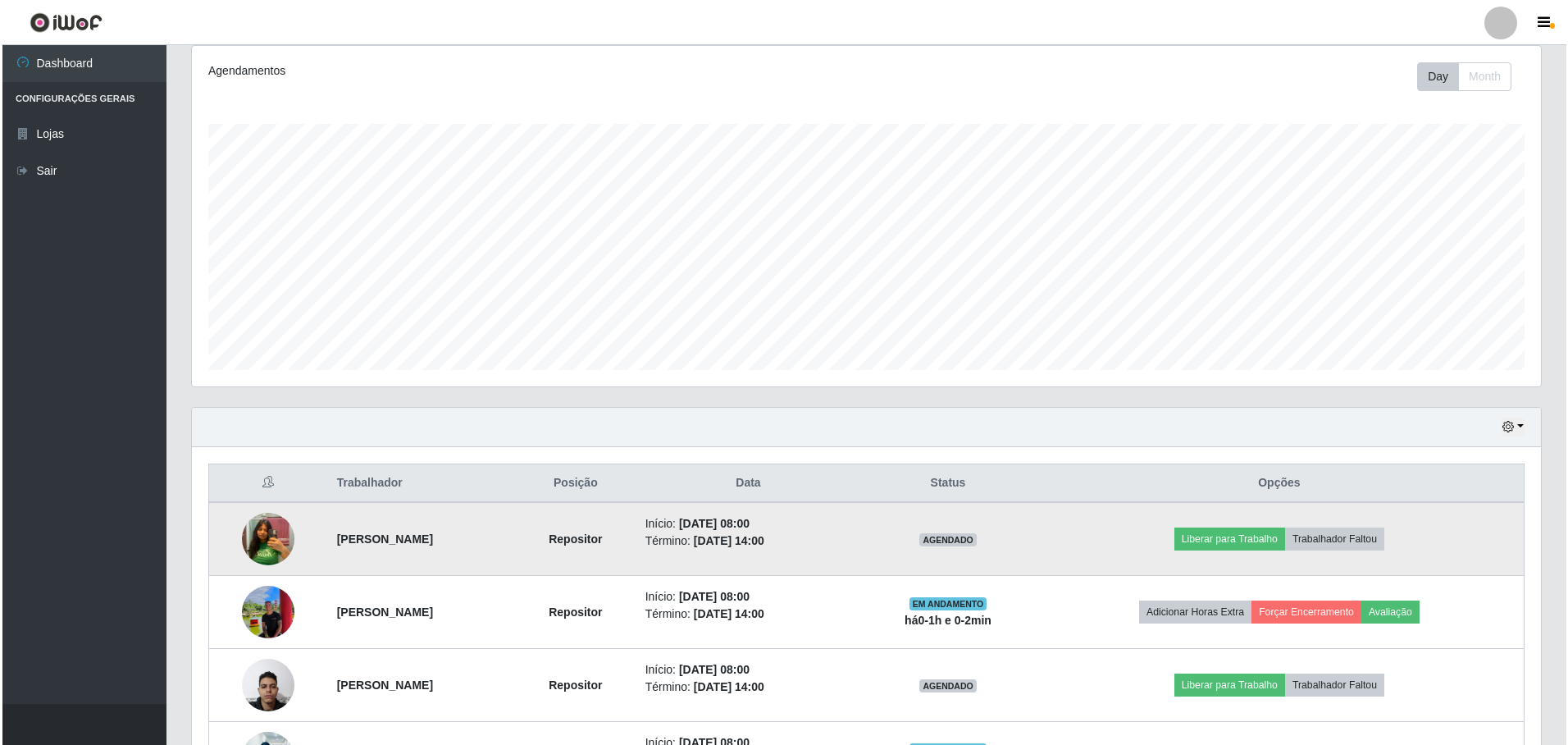
scroll to position [380, 0]
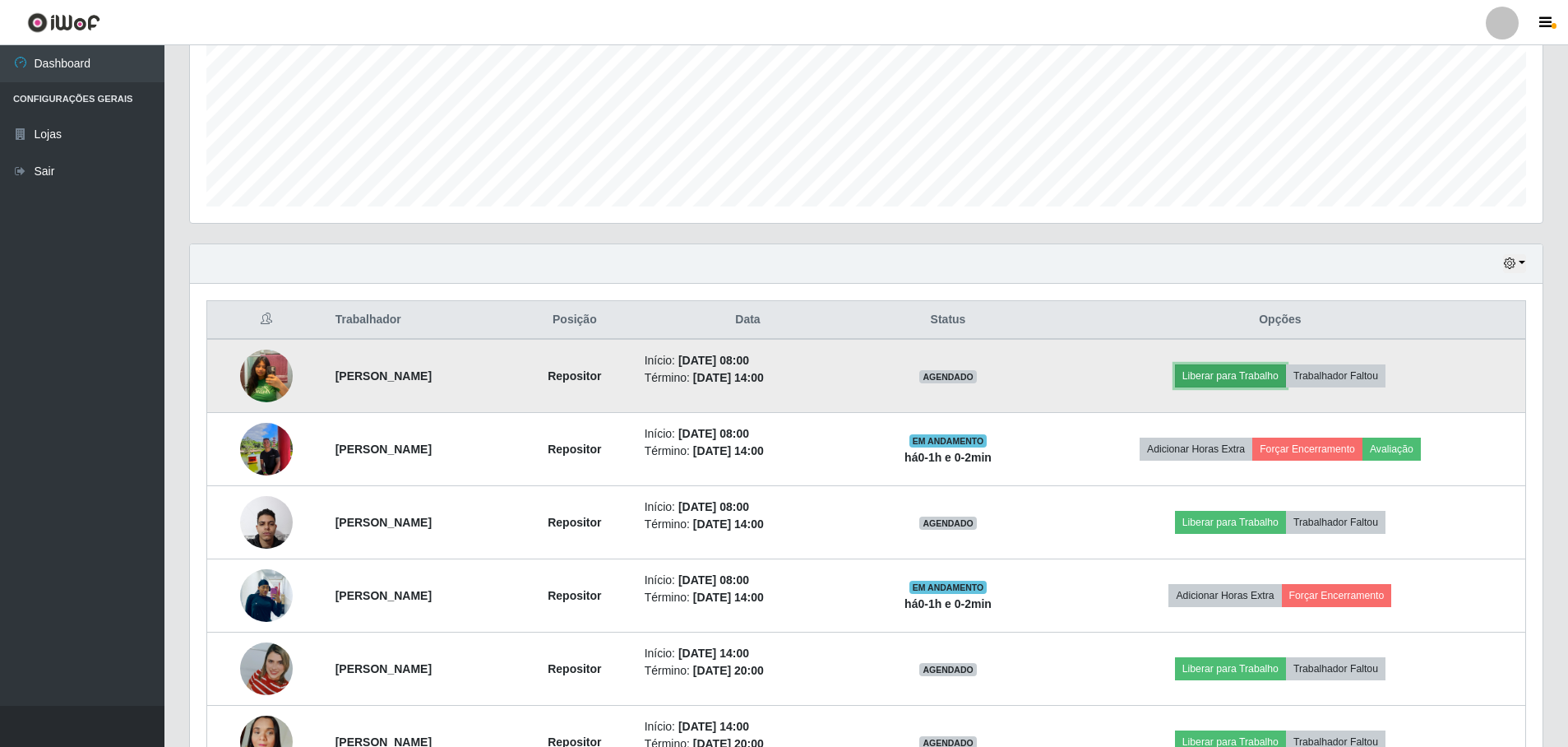
click at [1264, 374] on button "Liberar para Trabalho" at bounding box center [1230, 376] width 111 height 23
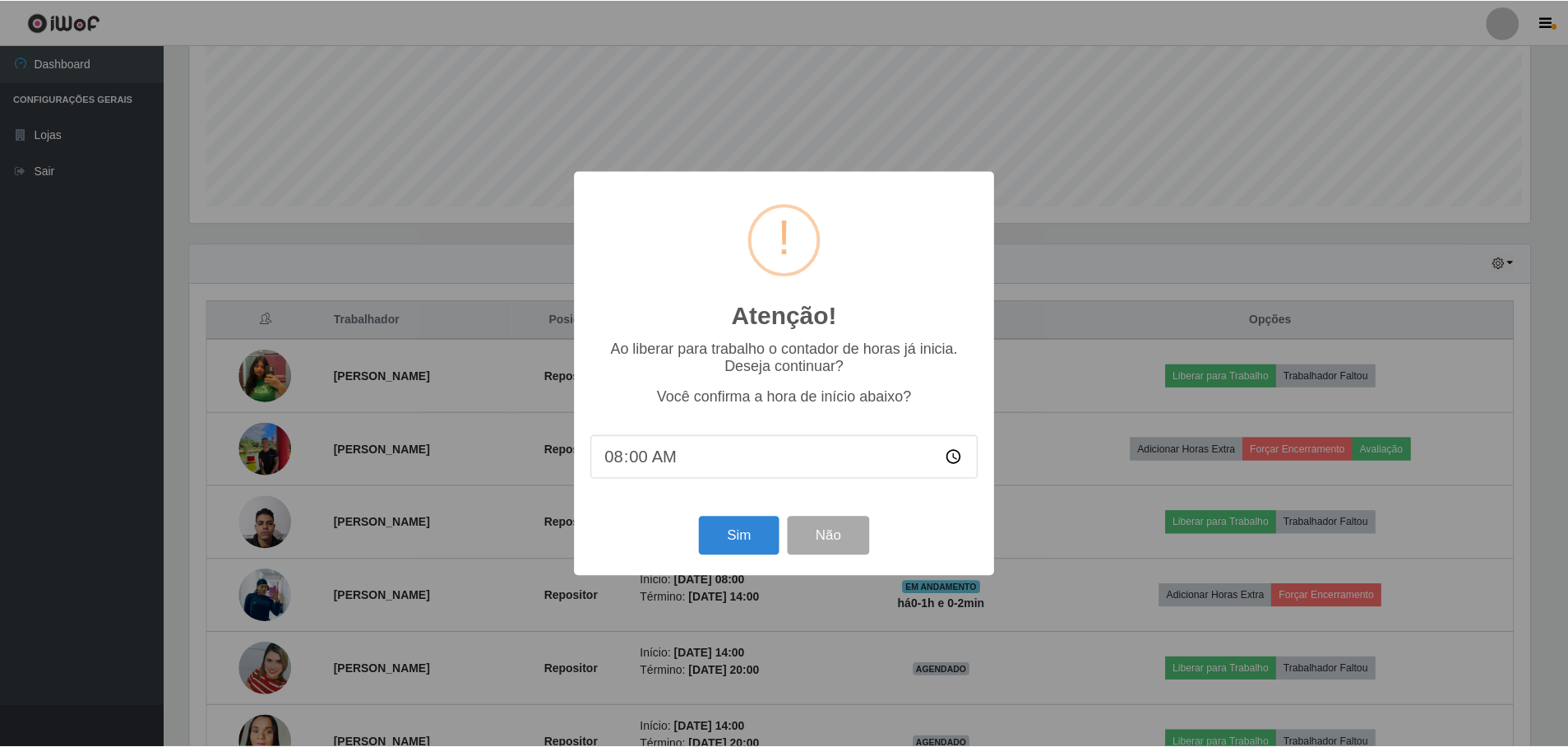
scroll to position [341, 1344]
click at [755, 547] on button "Sim" at bounding box center [740, 535] width 80 height 39
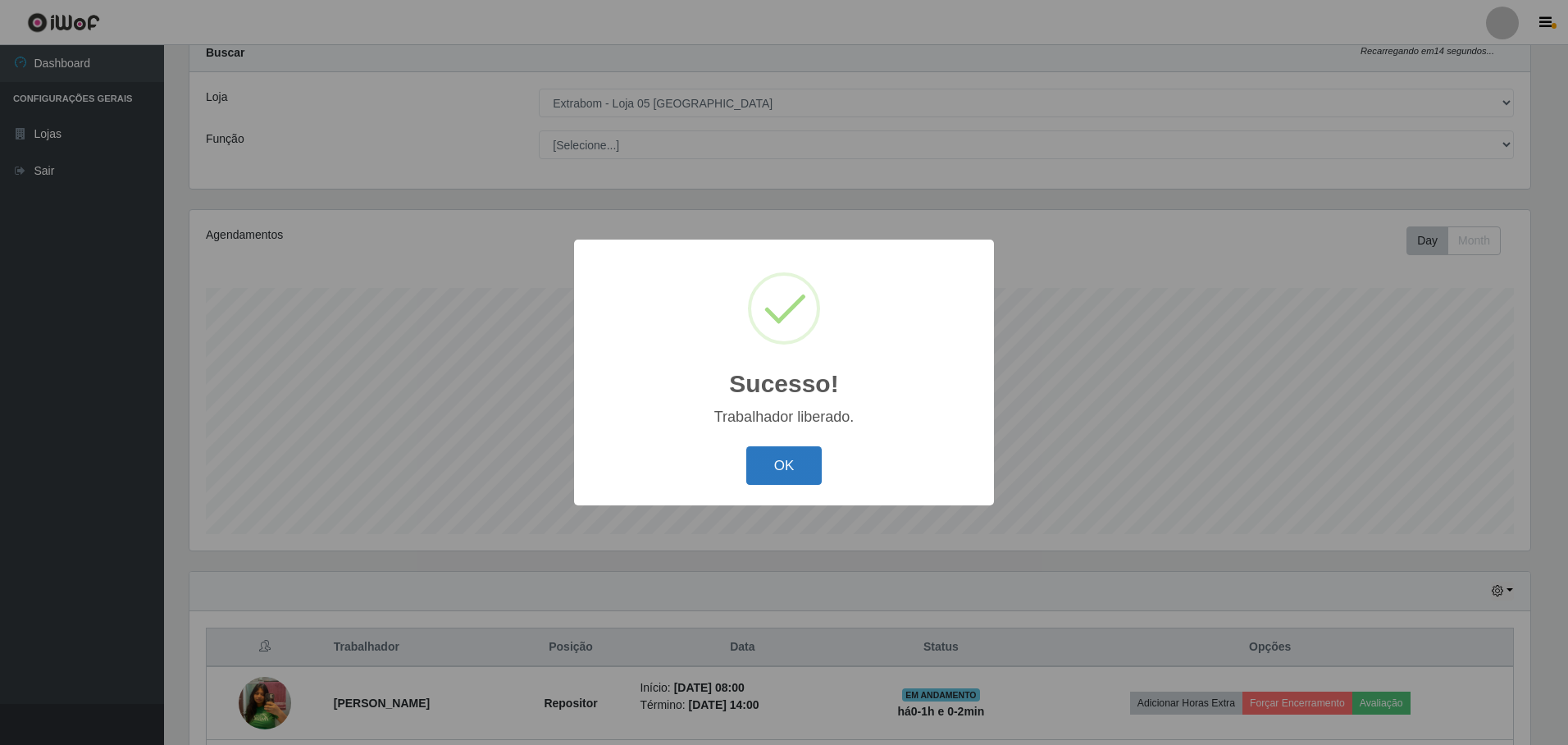
click at [766, 477] on button "OK" at bounding box center [784, 465] width 76 height 39
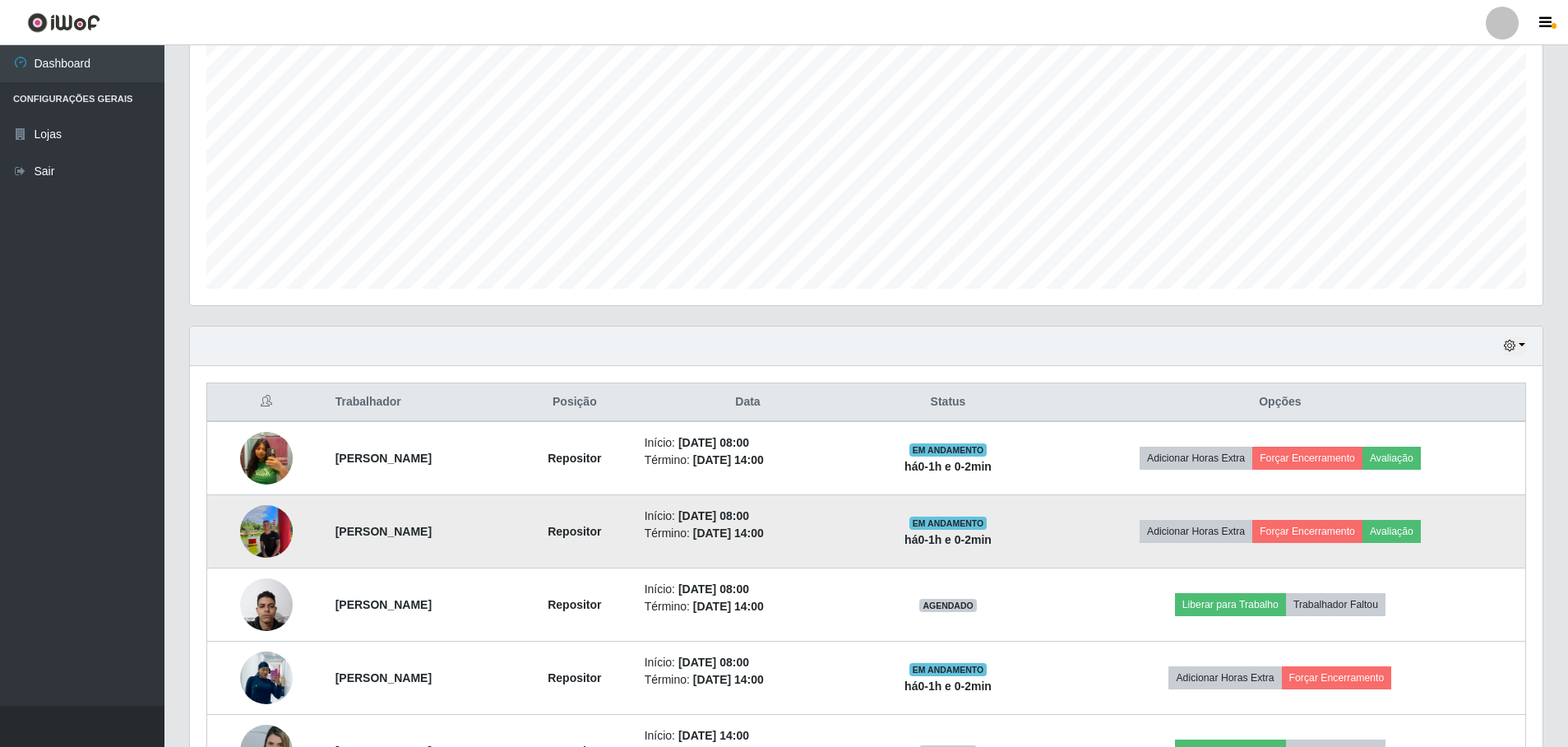
scroll to position [381, 0]
